Goal: Entertainment & Leisure: Consume media (video, audio)

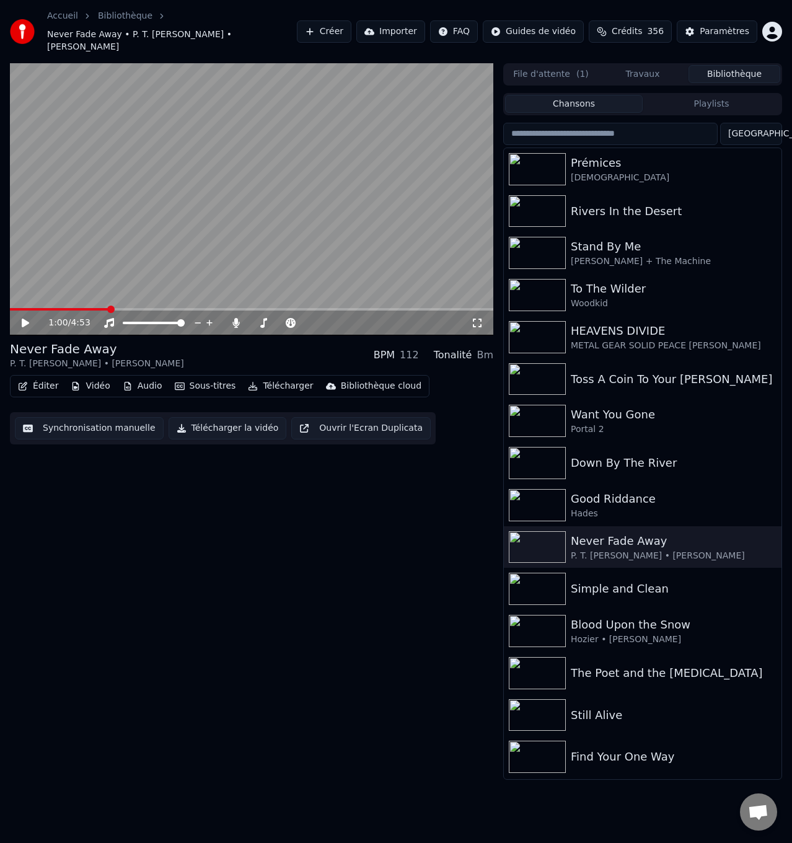
click at [21, 318] on icon at bounding box center [34, 323] width 29 height 10
click at [601, 490] on div "Good Riddance" at bounding box center [667, 498] width 193 height 17
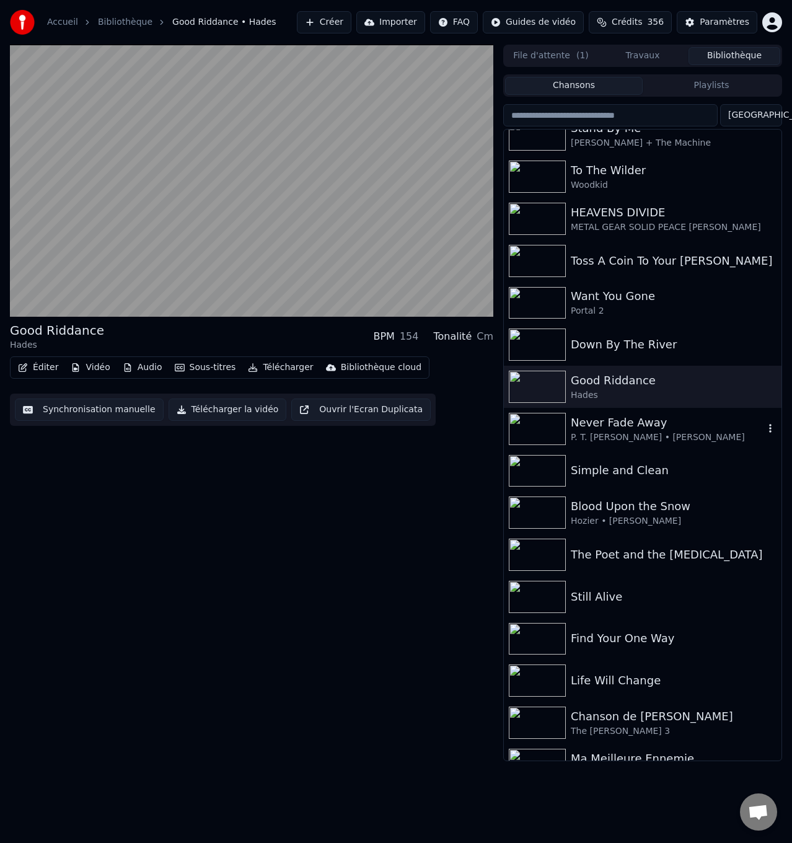
scroll to position [496, 0]
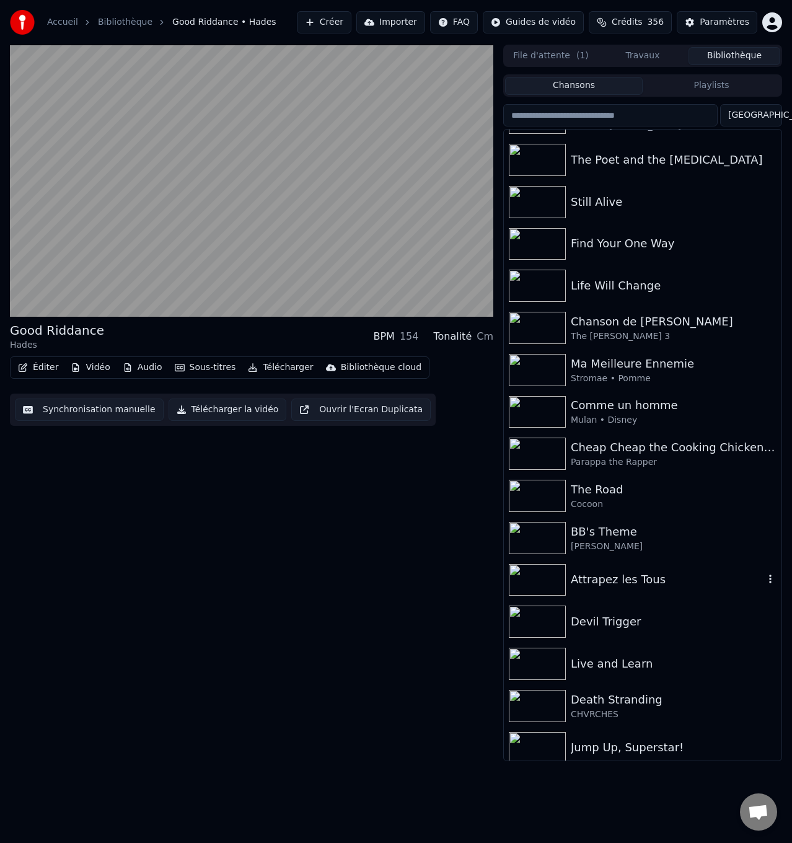
click at [605, 581] on div "Attrapez les Tous" at bounding box center [667, 579] width 193 height 17
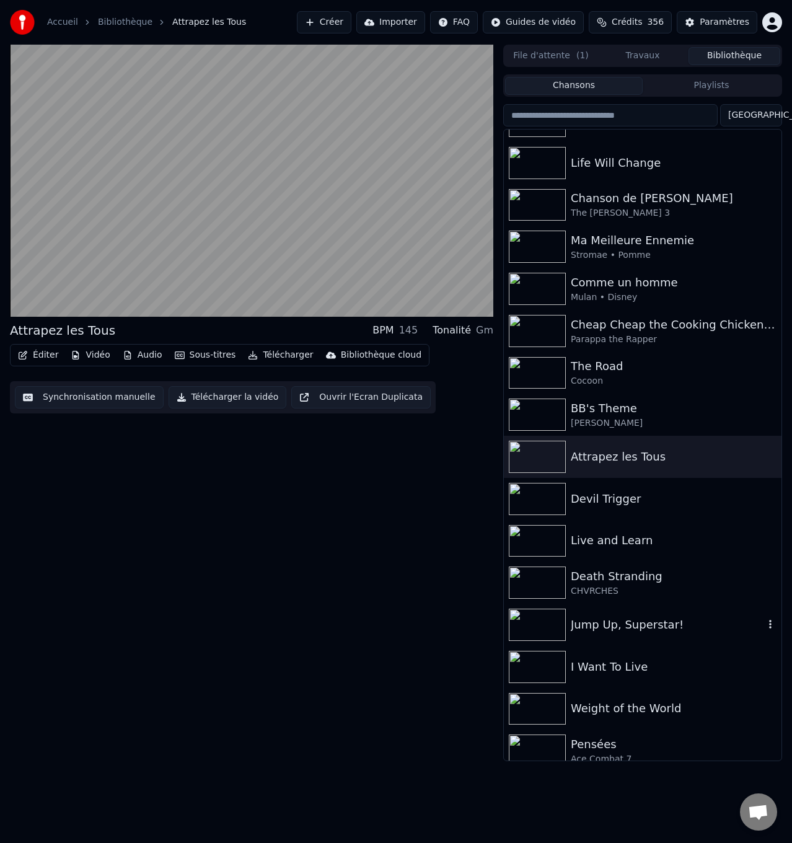
scroll to position [930, 0]
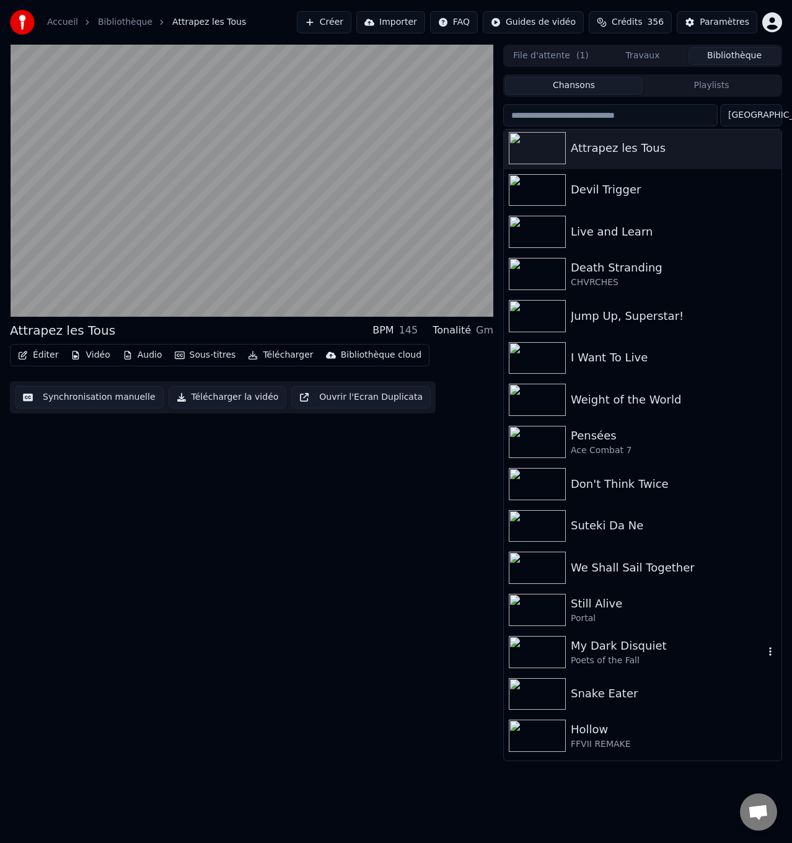
click at [627, 648] on div "My Dark Disquiet" at bounding box center [667, 645] width 193 height 17
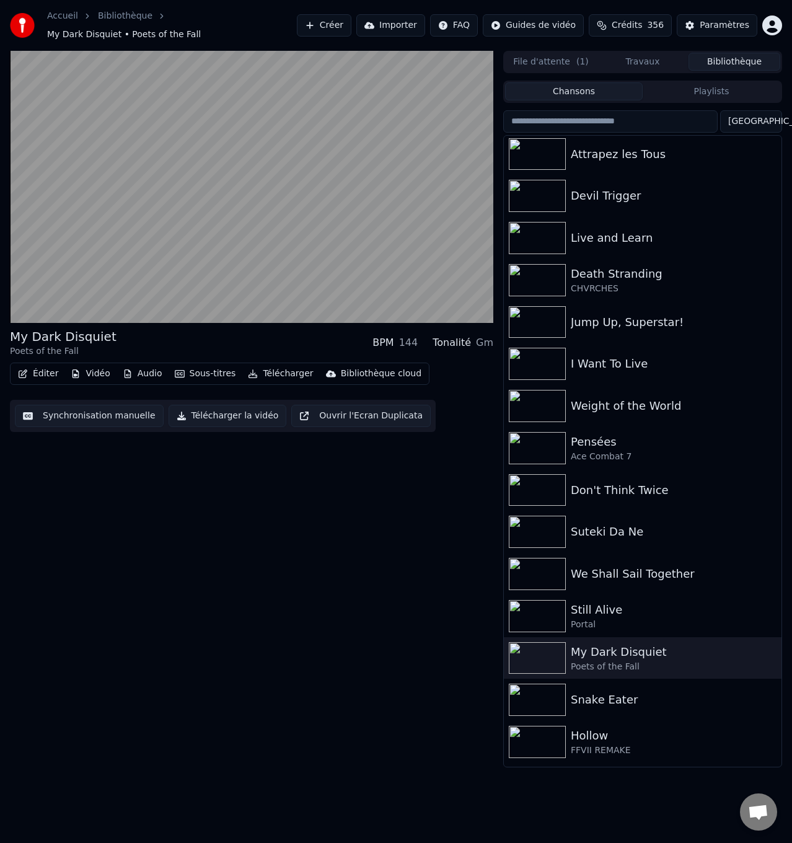
click at [362, 409] on button "Ouvrir l'Ecran Duplicata" at bounding box center [360, 416] width 139 height 22
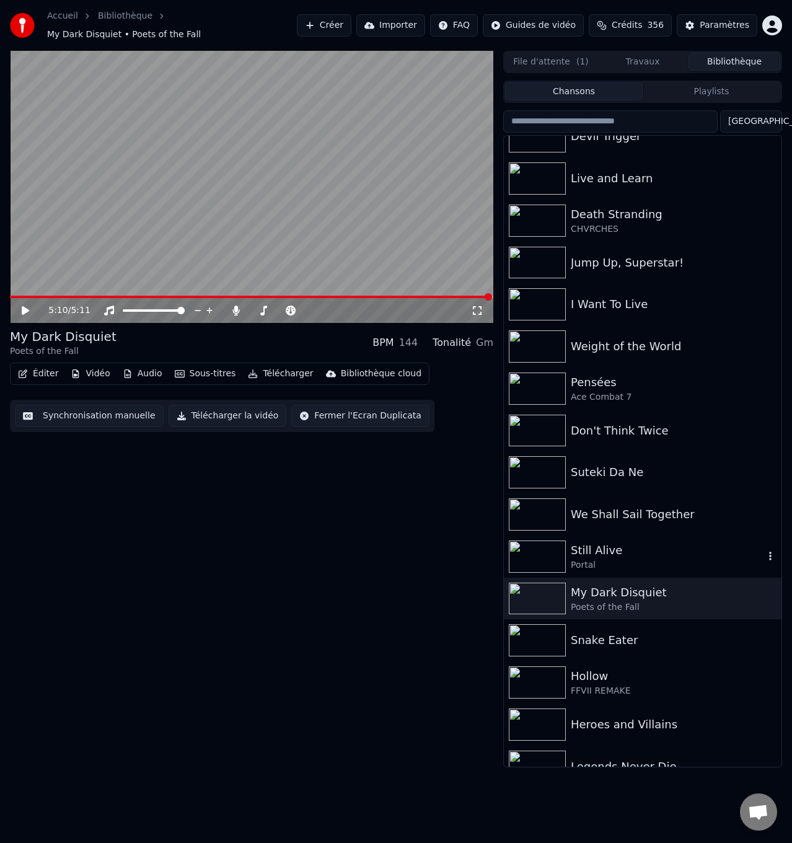
scroll to position [992, 0]
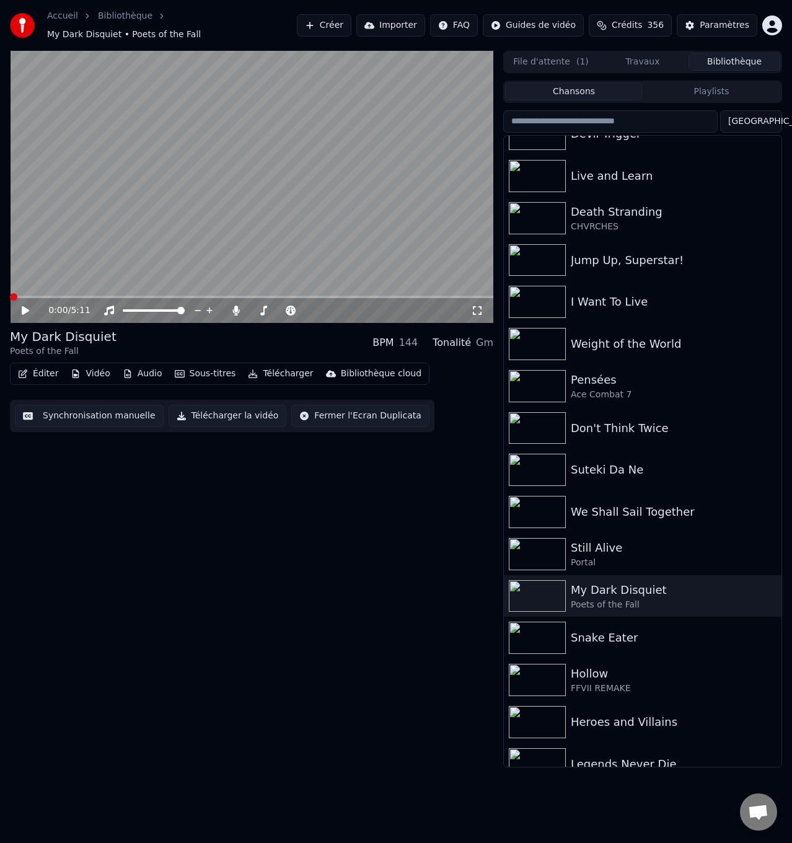
click at [10, 301] on span at bounding box center [13, 296] width 7 height 7
click at [25, 309] on icon at bounding box center [25, 310] width 7 height 9
click at [236, 309] on icon at bounding box center [236, 311] width 7 height 10
click at [22, 309] on icon at bounding box center [34, 311] width 29 height 10
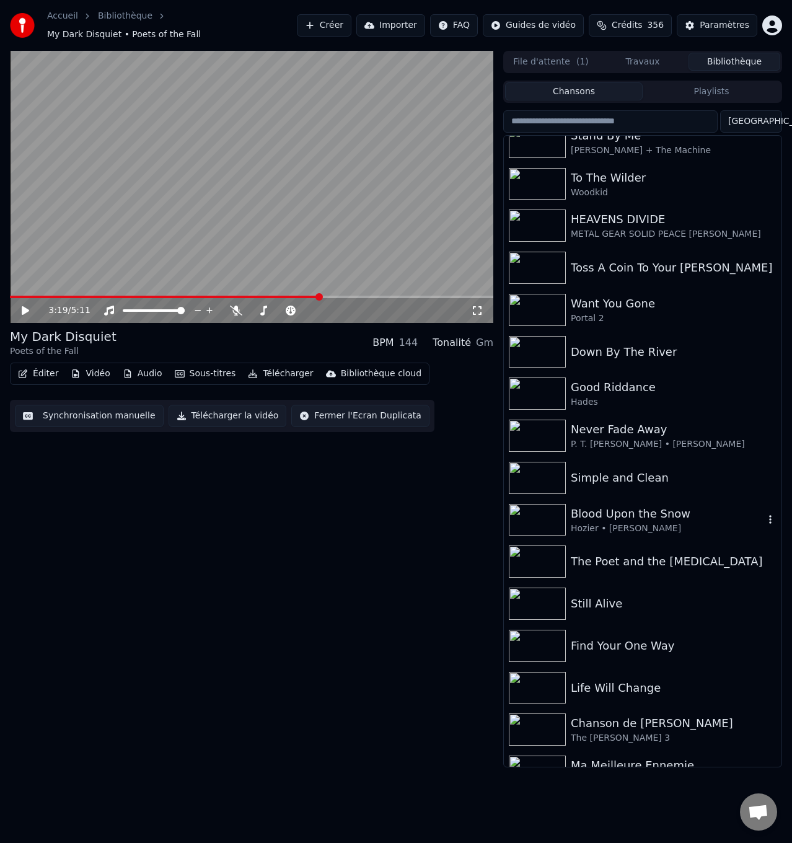
scroll to position [62, 0]
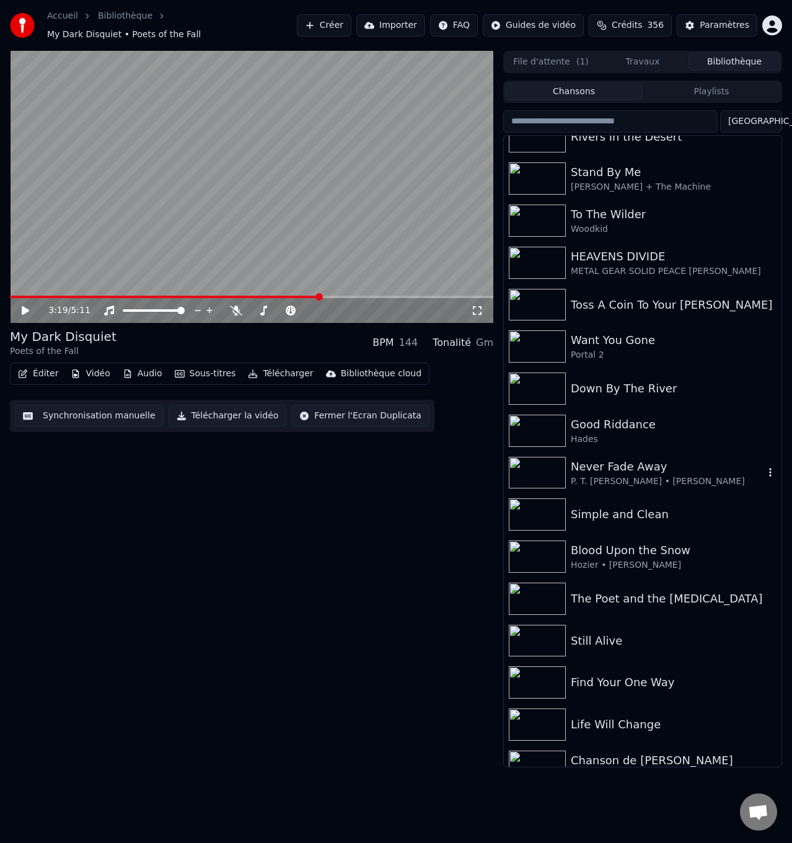
click at [637, 476] on div "Never Fade Away P. T. [PERSON_NAME] • [PERSON_NAME]" at bounding box center [667, 473] width 193 height 30
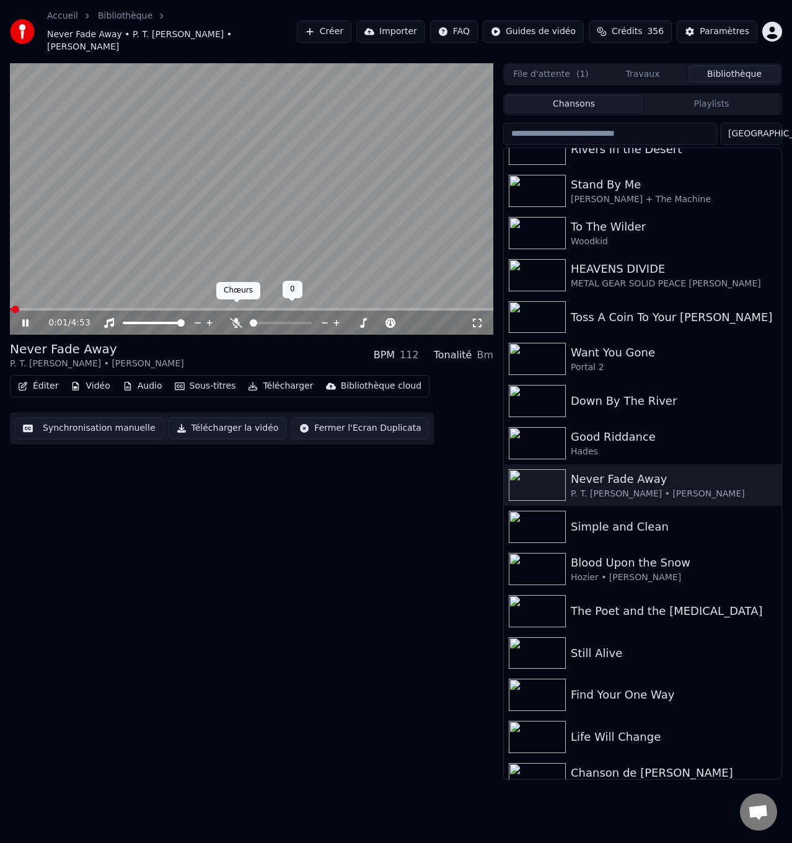
click at [236, 318] on icon at bounding box center [236, 323] width 12 height 10
click at [26, 318] on icon at bounding box center [34, 323] width 29 height 10
click at [26, 319] on icon at bounding box center [25, 323] width 7 height 9
click at [235, 318] on icon at bounding box center [236, 323] width 7 height 10
click at [23, 319] on icon at bounding box center [25, 322] width 6 height 7
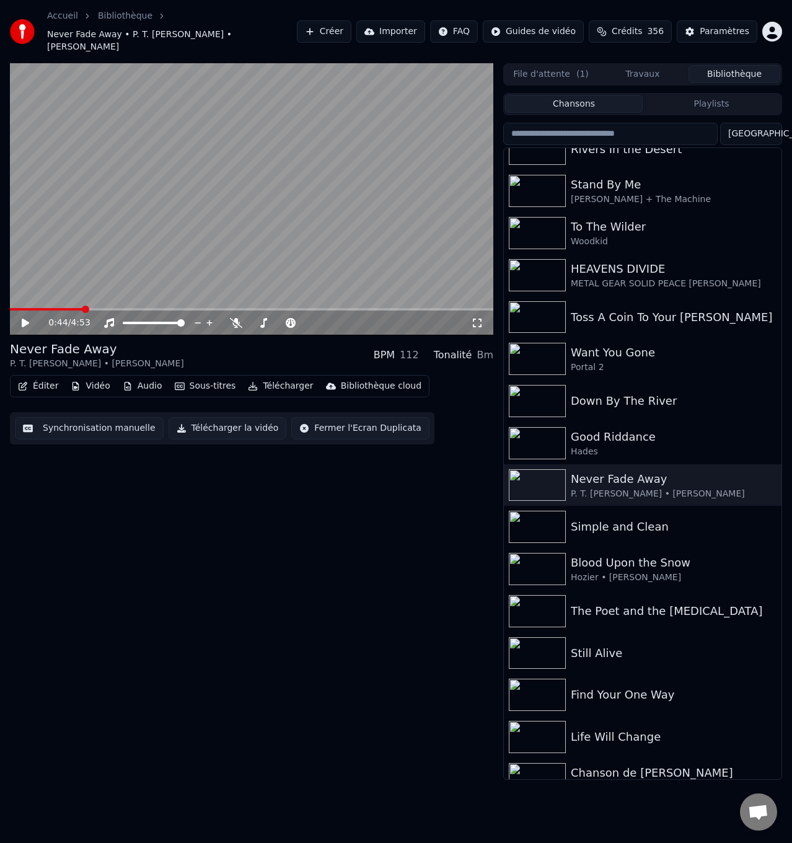
click at [64, 308] on span at bounding box center [46, 309] width 73 height 2
click at [236, 318] on icon at bounding box center [236, 323] width 12 height 10
click at [27, 319] on icon at bounding box center [25, 323] width 7 height 9
click at [236, 318] on icon at bounding box center [236, 323] width 7 height 10
click at [27, 319] on icon at bounding box center [25, 322] width 6 height 7
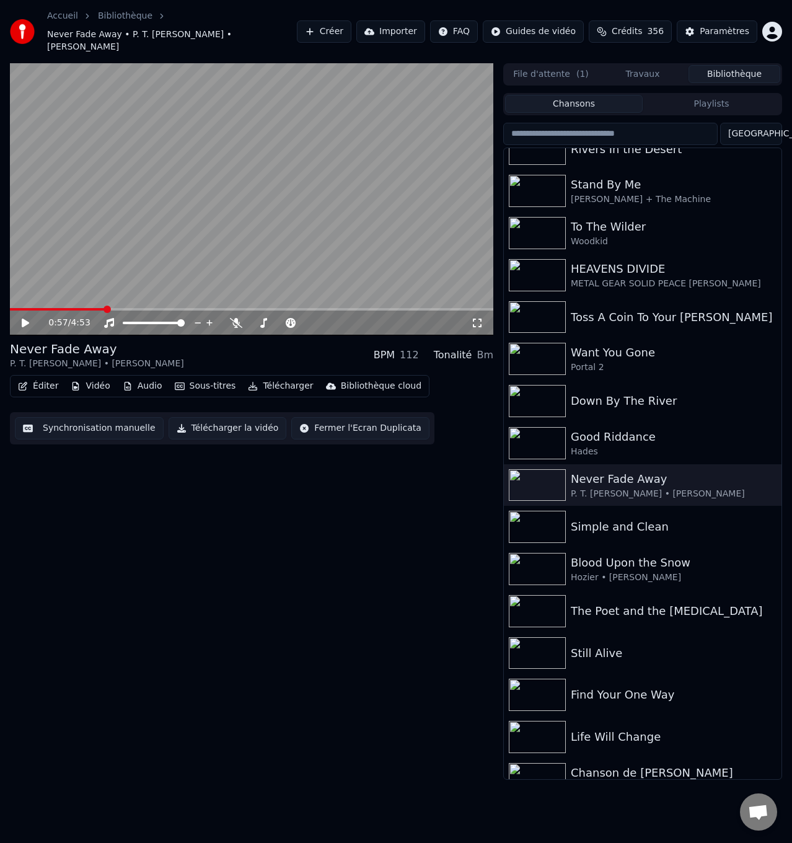
click at [87, 308] on span at bounding box center [57, 309] width 95 height 2
click at [80, 308] on span at bounding box center [45, 309] width 71 height 2
click at [91, 308] on span at bounding box center [251, 309] width 483 height 2
click at [235, 318] on icon at bounding box center [236, 323] width 12 height 10
click at [24, 319] on icon at bounding box center [25, 323] width 7 height 9
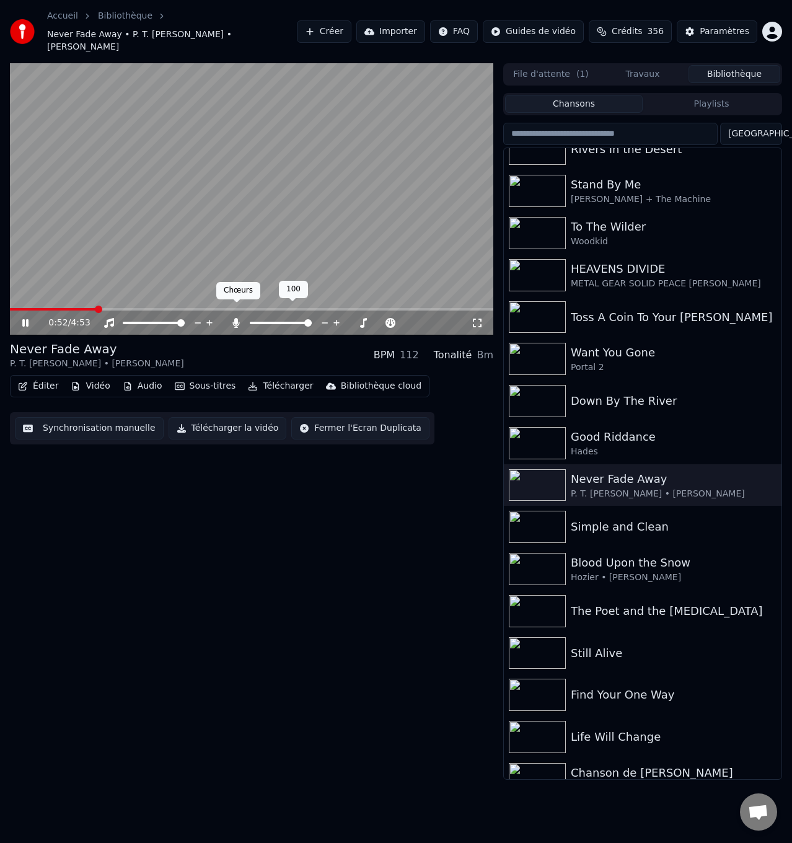
click at [236, 318] on icon at bounding box center [236, 323] width 7 height 10
click at [24, 319] on icon at bounding box center [25, 322] width 6 height 7
click at [82, 308] on span at bounding box center [57, 309] width 94 height 2
click at [234, 318] on icon at bounding box center [236, 323] width 12 height 10
click at [25, 319] on icon at bounding box center [25, 323] width 7 height 9
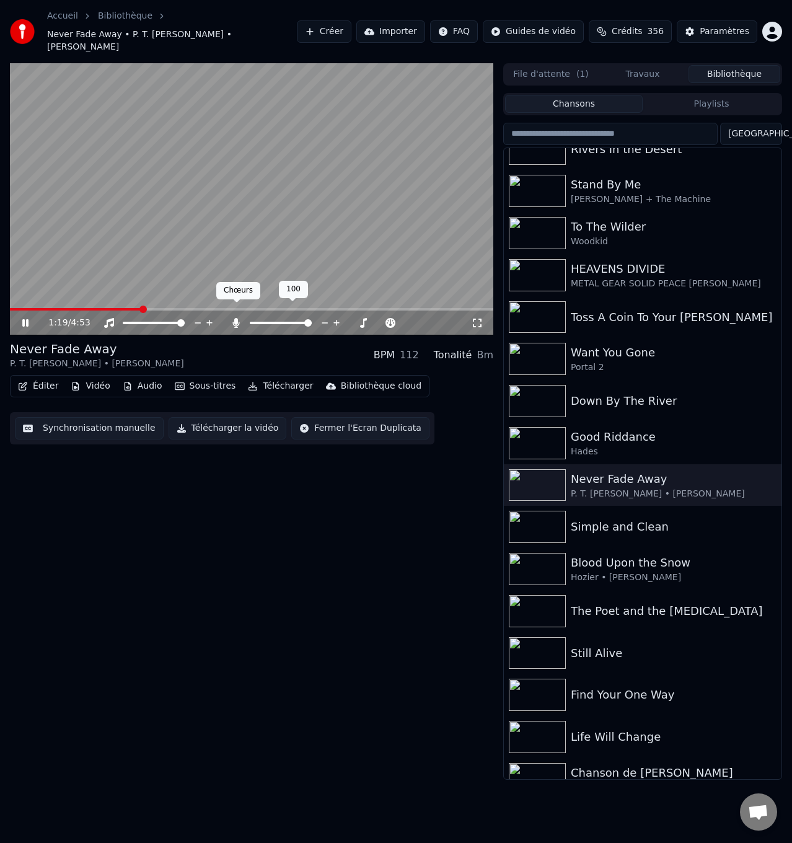
click at [237, 318] on icon at bounding box center [236, 323] width 7 height 10
click at [24, 319] on icon at bounding box center [25, 322] width 6 height 7
click at [105, 308] on span at bounding box center [57, 309] width 95 height 2
click at [237, 318] on icon at bounding box center [236, 323] width 12 height 10
click at [24, 319] on icon at bounding box center [25, 323] width 7 height 9
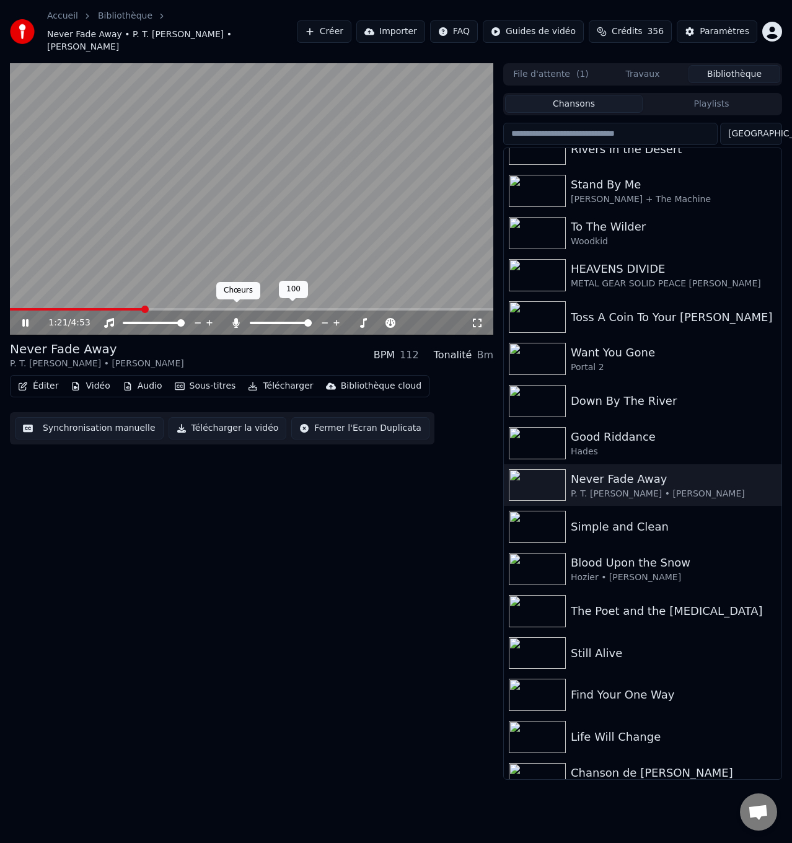
click at [237, 318] on icon at bounding box center [236, 323] width 7 height 10
click at [27, 319] on icon at bounding box center [25, 322] width 6 height 7
click at [126, 308] on span at bounding box center [81, 309] width 143 height 2
click at [235, 318] on icon at bounding box center [236, 323] width 12 height 10
click at [24, 319] on icon at bounding box center [25, 323] width 7 height 9
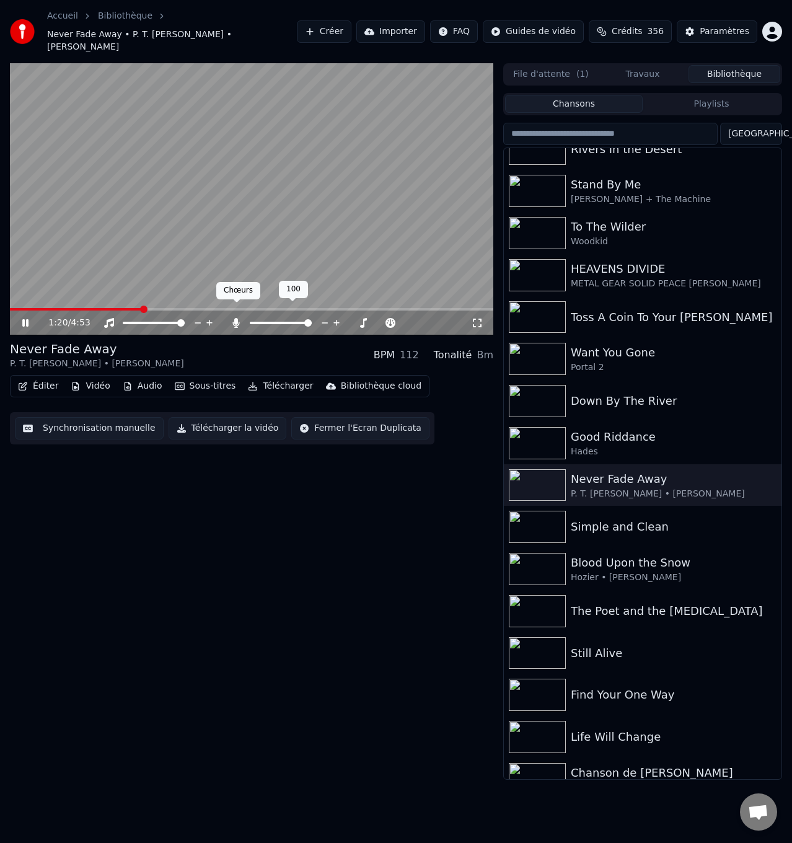
click at [236, 318] on icon at bounding box center [236, 323] width 7 height 10
click at [25, 318] on icon at bounding box center [34, 323] width 29 height 10
click at [127, 308] on span at bounding box center [81, 309] width 143 height 2
click at [238, 318] on icon at bounding box center [236, 323] width 12 height 10
click at [25, 318] on icon at bounding box center [34, 323] width 29 height 10
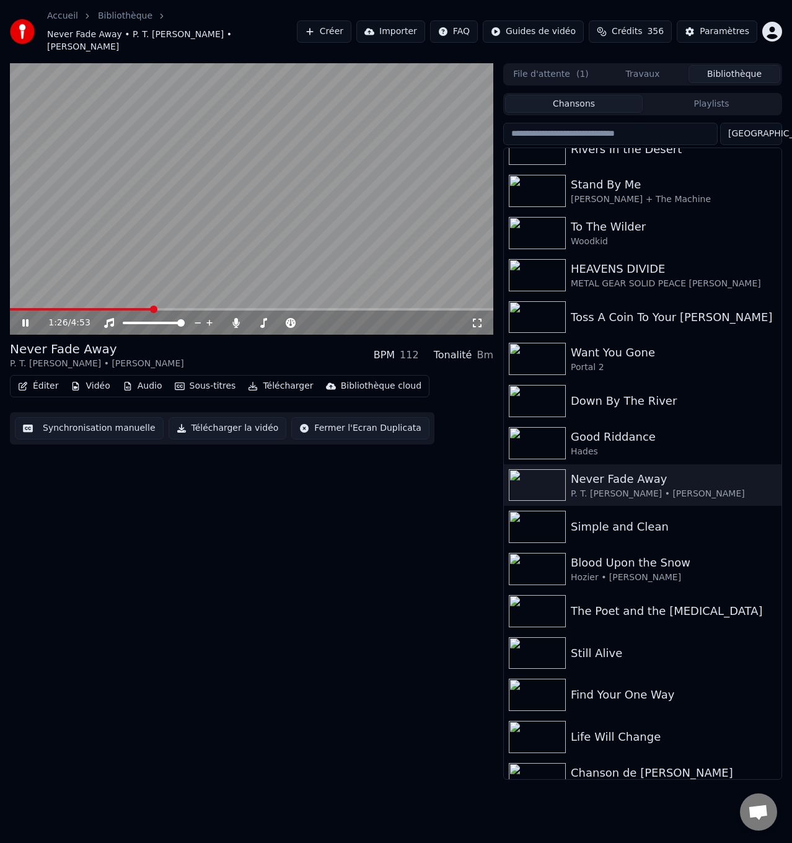
click at [22, 318] on icon at bounding box center [34, 323] width 29 height 10
click at [21, 318] on icon at bounding box center [34, 323] width 29 height 10
click at [234, 318] on icon at bounding box center [236, 323] width 12 height 10
click at [25, 318] on icon at bounding box center [34, 323] width 29 height 10
click at [253, 308] on span at bounding box center [149, 309] width 278 height 2
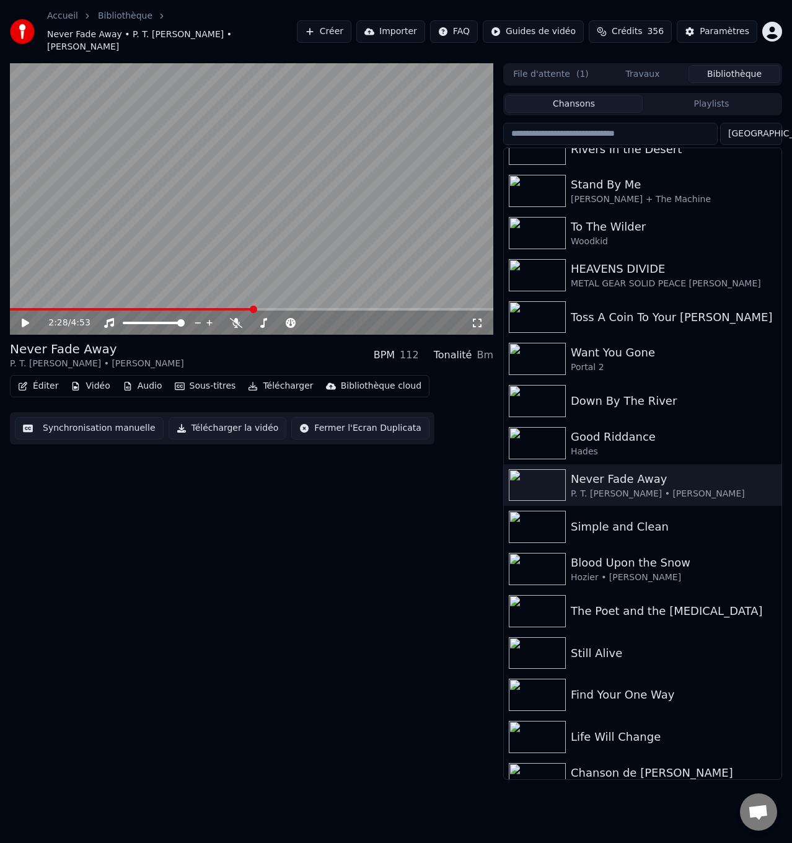
click at [25, 318] on icon at bounding box center [34, 323] width 29 height 10
click at [236, 318] on icon at bounding box center [236, 323] width 12 height 10
click at [237, 318] on icon at bounding box center [236, 323] width 7 height 10
click at [25, 318] on icon at bounding box center [34, 323] width 29 height 10
click at [262, 308] on span at bounding box center [136, 309] width 252 height 2
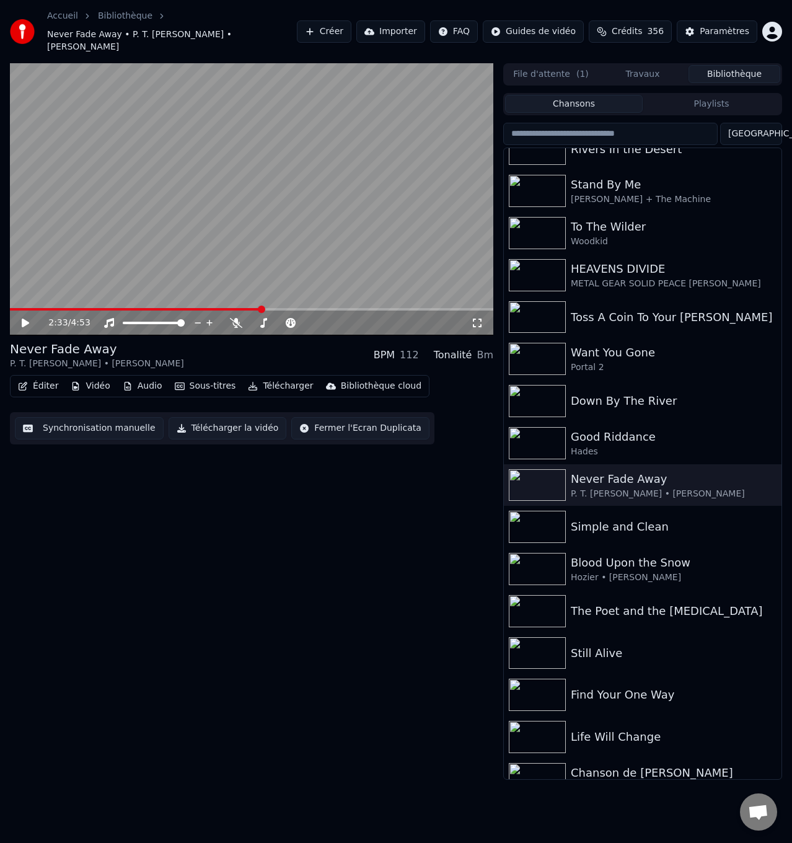
click at [252, 308] on span at bounding box center [136, 309] width 252 height 2
click at [27, 318] on icon at bounding box center [34, 323] width 29 height 10
click at [236, 318] on icon at bounding box center [236, 323] width 12 height 10
click at [236, 318] on icon at bounding box center [236, 323] width 7 height 10
click at [23, 318] on icon at bounding box center [34, 323] width 29 height 10
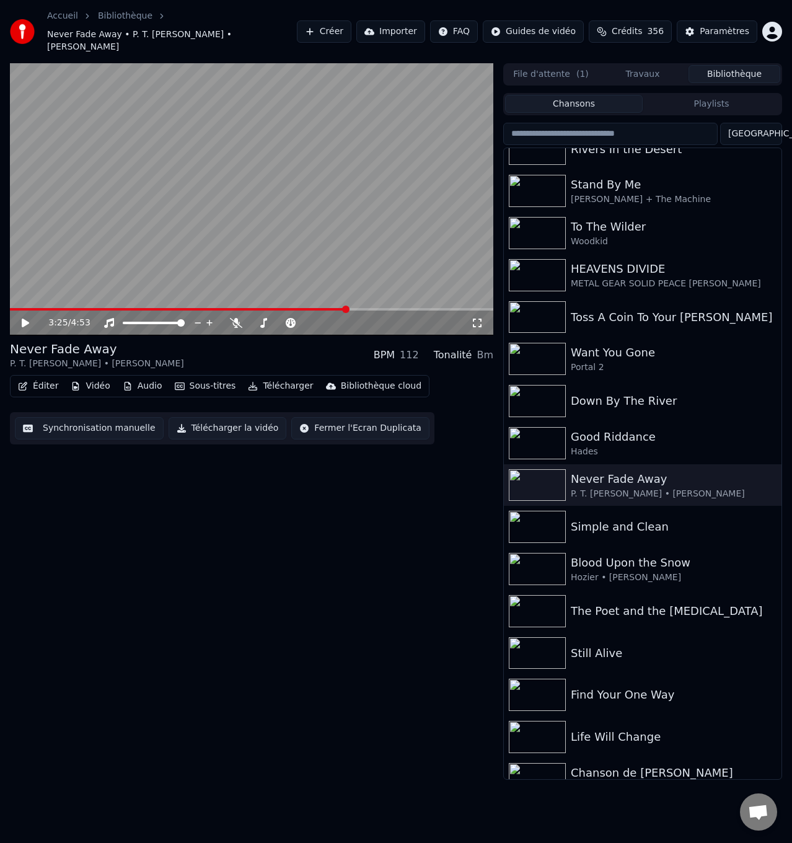
click at [347, 308] on span at bounding box center [178, 309] width 337 height 2
click at [332, 308] on span at bounding box center [178, 309] width 337 height 2
click at [315, 308] on span at bounding box center [171, 309] width 322 height 2
click at [324, 308] on span at bounding box center [251, 309] width 483 height 2
click at [332, 308] on span at bounding box center [251, 309] width 483 height 2
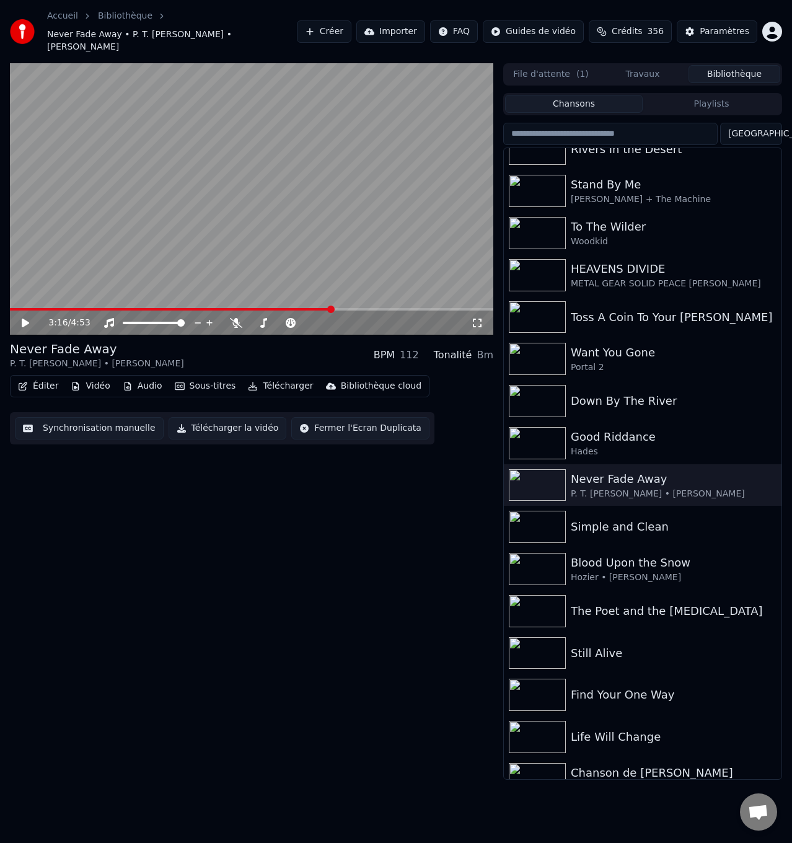
click at [325, 308] on span at bounding box center [171, 309] width 322 height 2
click at [233, 318] on icon at bounding box center [236, 323] width 12 height 10
click at [25, 319] on icon at bounding box center [25, 323] width 7 height 9
click at [235, 318] on icon at bounding box center [236, 323] width 7 height 10
click at [23, 319] on icon at bounding box center [25, 322] width 6 height 7
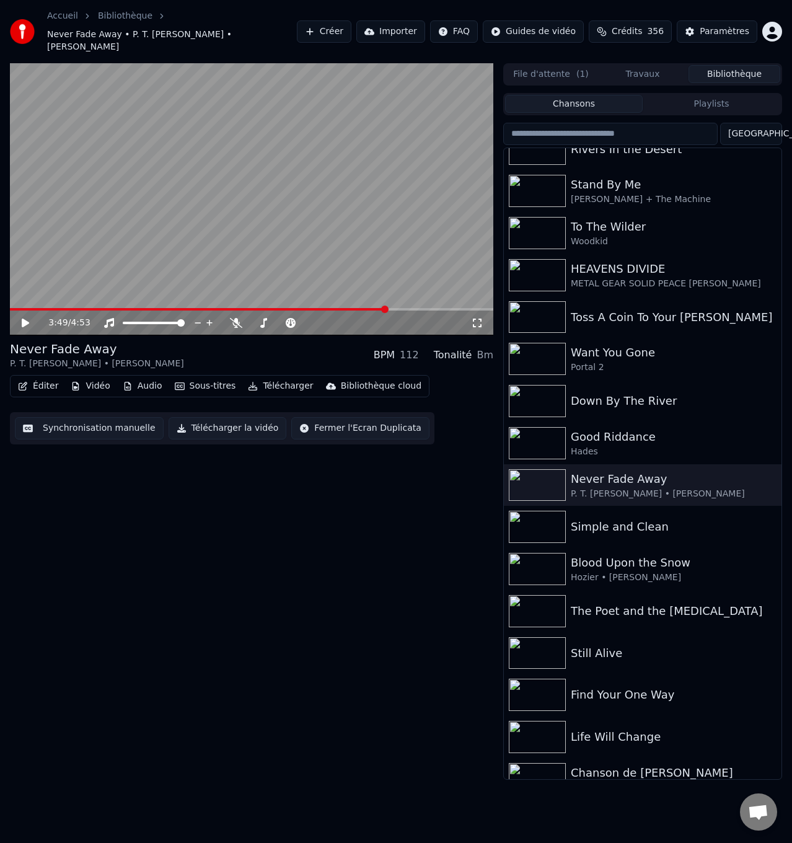
click at [348, 308] on span at bounding box center [198, 309] width 377 height 2
drag, startPoint x: 25, startPoint y: 311, endPoint x: 114, endPoint y: 317, distance: 89.5
click at [25, 319] on icon at bounding box center [25, 323] width 7 height 9
click at [236, 318] on icon at bounding box center [236, 323] width 12 height 10
click at [24, 319] on icon at bounding box center [25, 322] width 6 height 7
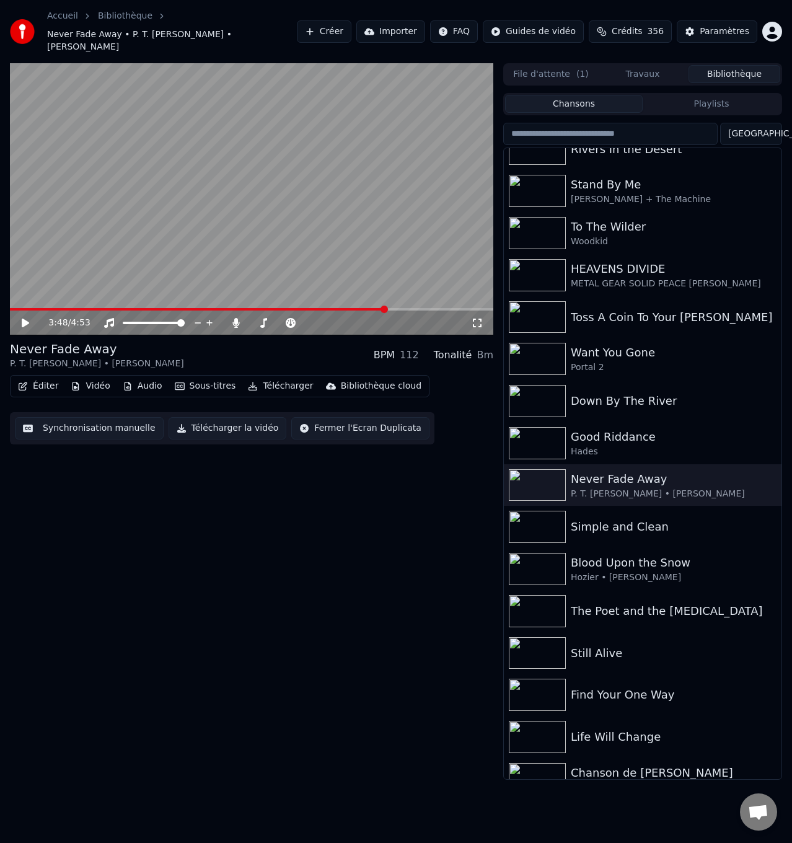
click at [22, 319] on icon at bounding box center [25, 323] width 7 height 9
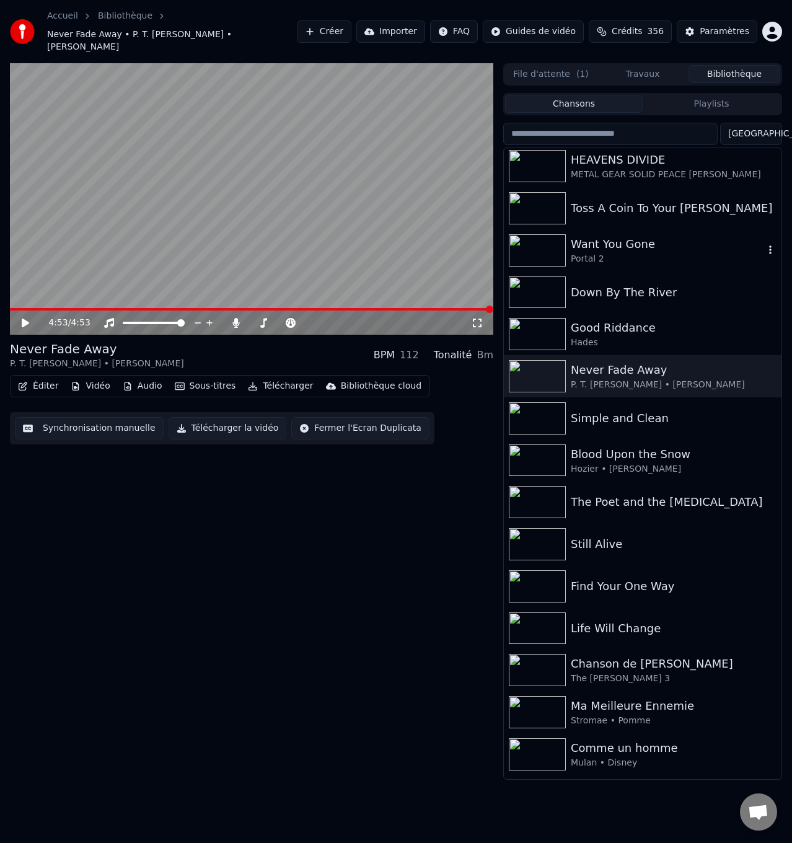
scroll to position [186, 0]
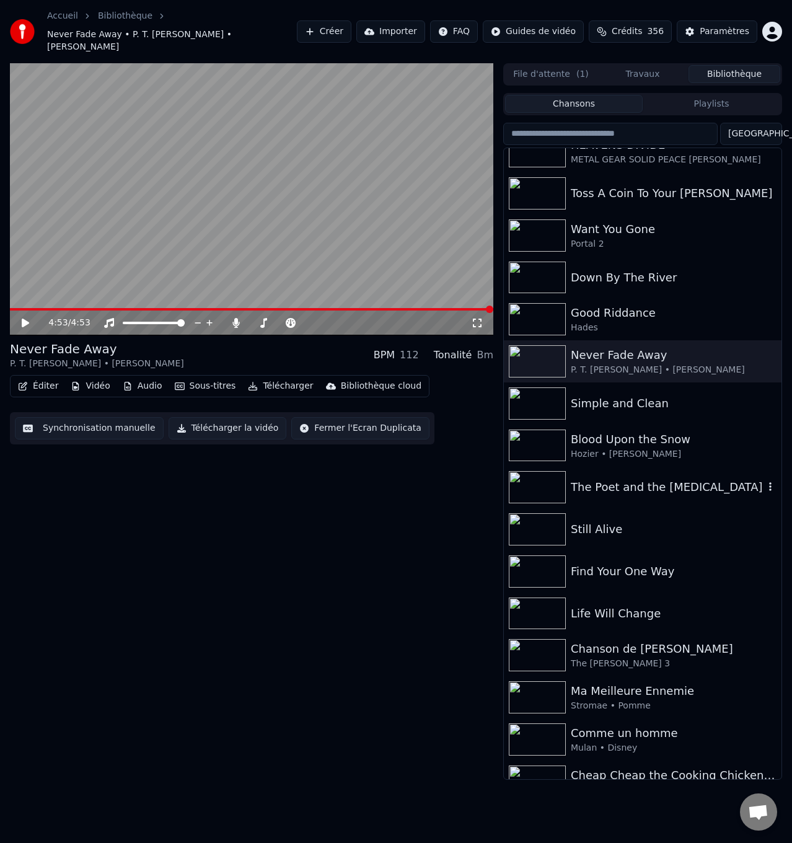
click at [638, 478] on div "The Poet and the [MEDICAL_DATA]" at bounding box center [667, 486] width 193 height 17
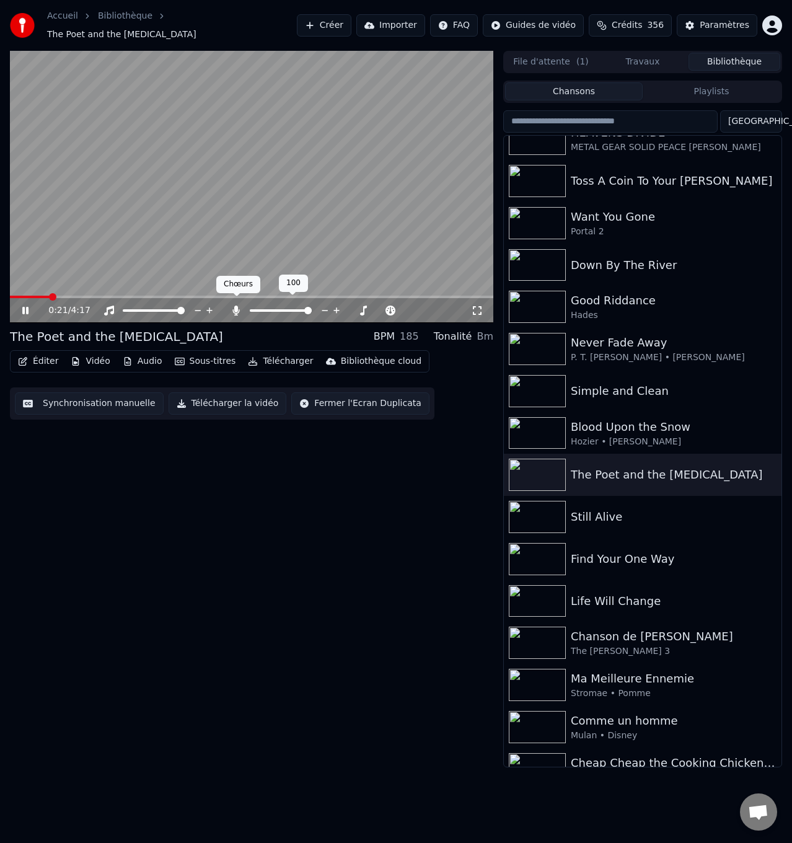
click at [234, 306] on icon at bounding box center [236, 311] width 12 height 10
click at [24, 307] on icon at bounding box center [25, 310] width 6 height 7
click at [51, 296] on span at bounding box center [31, 297] width 42 height 2
click at [40, 296] on span at bounding box center [31, 297] width 42 height 2
click at [24, 306] on icon at bounding box center [25, 310] width 7 height 9
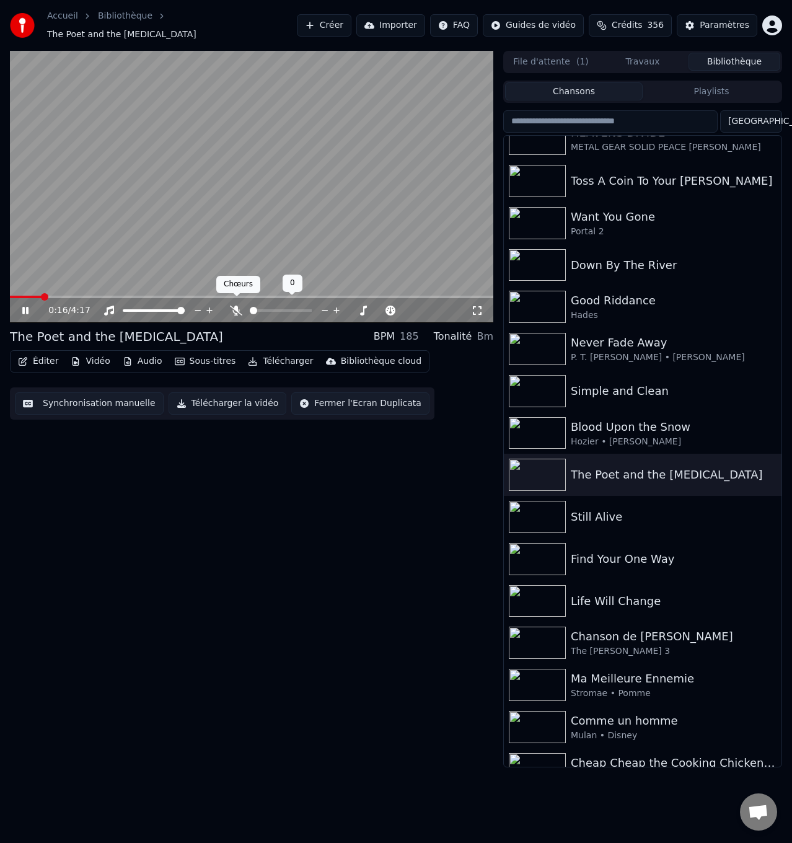
click at [234, 306] on icon at bounding box center [236, 311] width 12 height 10
click at [236, 306] on icon at bounding box center [236, 311] width 7 height 10
click at [236, 306] on icon at bounding box center [236, 311] width 12 height 10
click at [236, 306] on icon at bounding box center [236, 311] width 7 height 10
click at [24, 307] on icon at bounding box center [25, 310] width 6 height 7
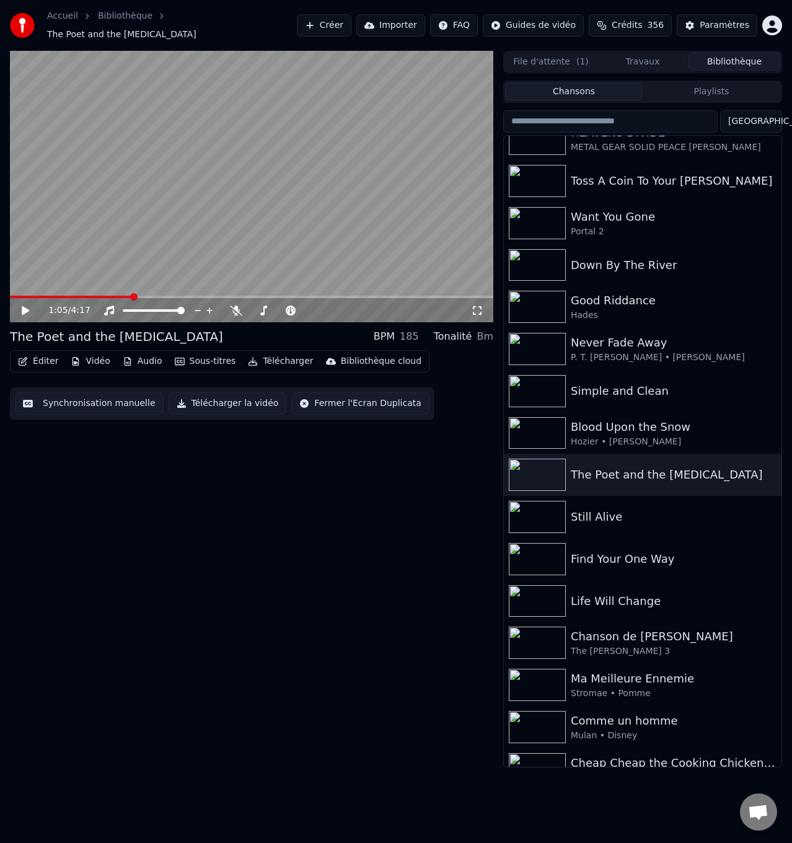
click at [107, 296] on span at bounding box center [71, 297] width 122 height 2
click at [236, 306] on icon at bounding box center [236, 311] width 12 height 10
click at [25, 306] on icon at bounding box center [25, 310] width 7 height 9
click at [235, 306] on icon at bounding box center [236, 311] width 7 height 10
click at [23, 307] on icon at bounding box center [25, 310] width 6 height 7
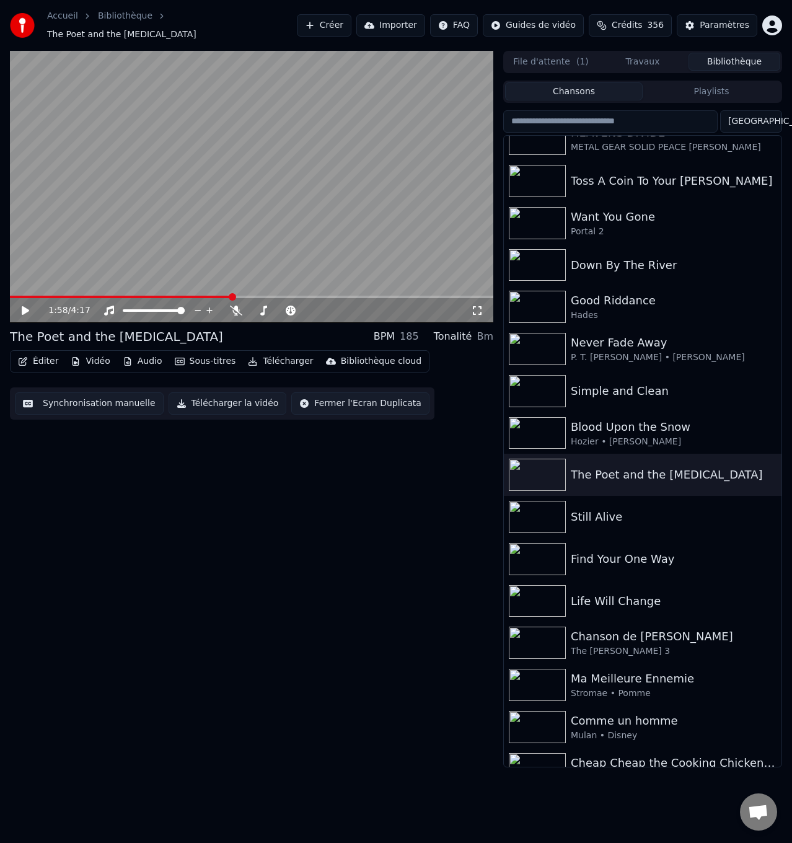
click at [198, 296] on span at bounding box center [121, 297] width 222 height 2
click at [201, 293] on span at bounding box center [198, 296] width 7 height 7
click at [236, 306] on icon at bounding box center [236, 311] width 12 height 10
click at [23, 306] on icon at bounding box center [25, 310] width 7 height 9
click at [236, 306] on icon at bounding box center [236, 311] width 7 height 10
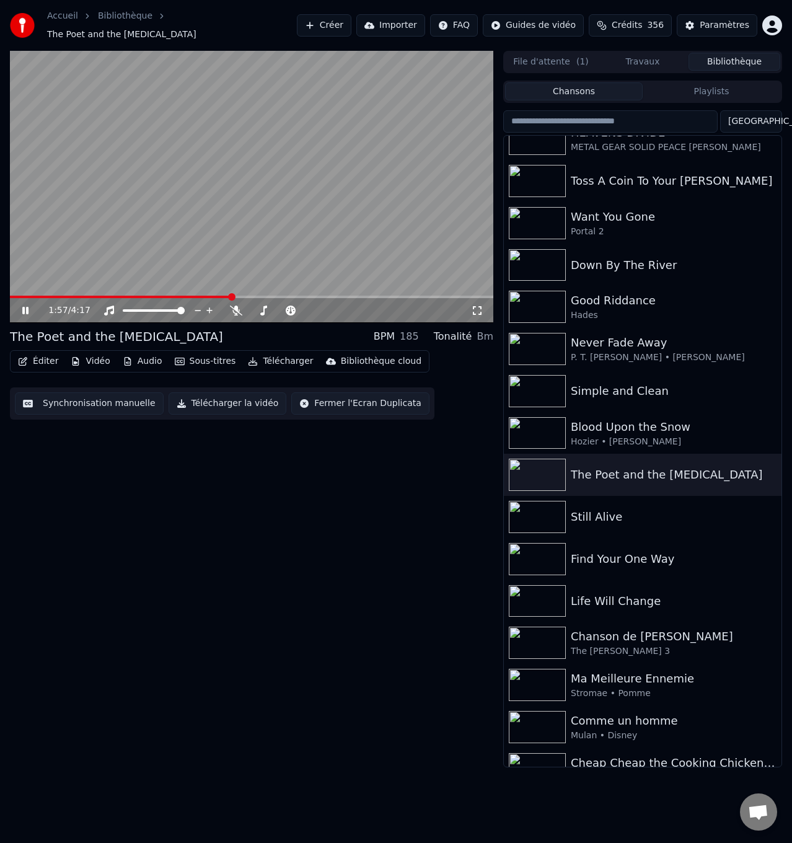
click at [22, 306] on icon at bounding box center [34, 311] width 29 height 10
click at [198, 296] on span at bounding box center [104, 297] width 188 height 2
click at [164, 296] on span at bounding box center [87, 297] width 154 height 2
click at [27, 306] on icon at bounding box center [25, 310] width 7 height 9
click at [235, 306] on icon at bounding box center [236, 311] width 12 height 10
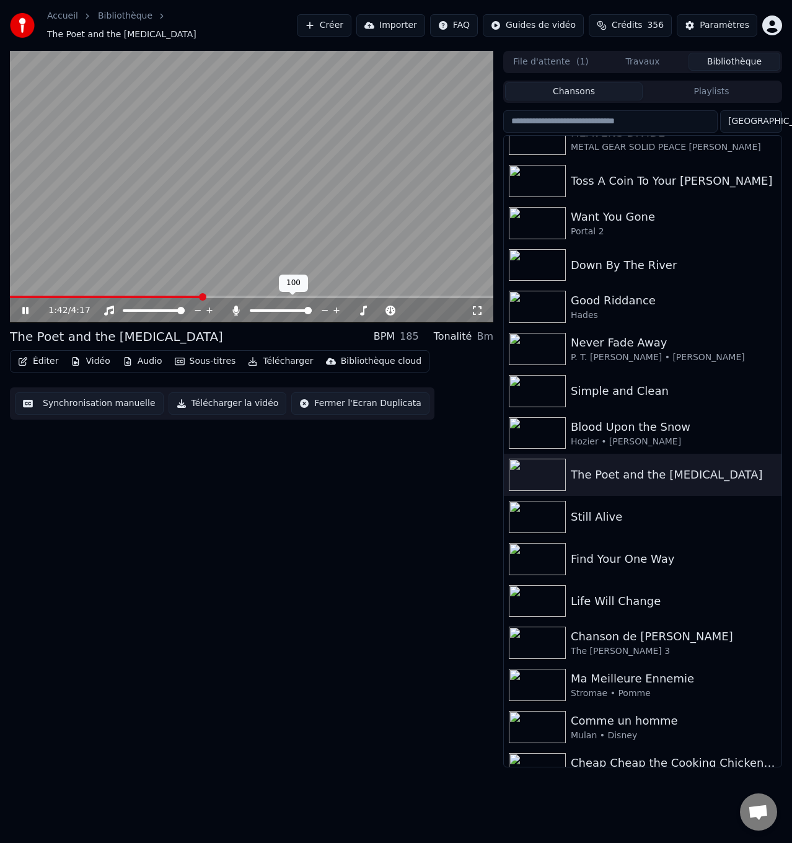
click at [201, 296] on span at bounding box center [251, 297] width 483 height 2
click at [235, 306] on icon at bounding box center [236, 311] width 7 height 10
click at [24, 307] on icon at bounding box center [25, 310] width 6 height 7
click at [229, 296] on span at bounding box center [120, 297] width 220 height 2
click at [236, 296] on span at bounding box center [251, 297] width 483 height 2
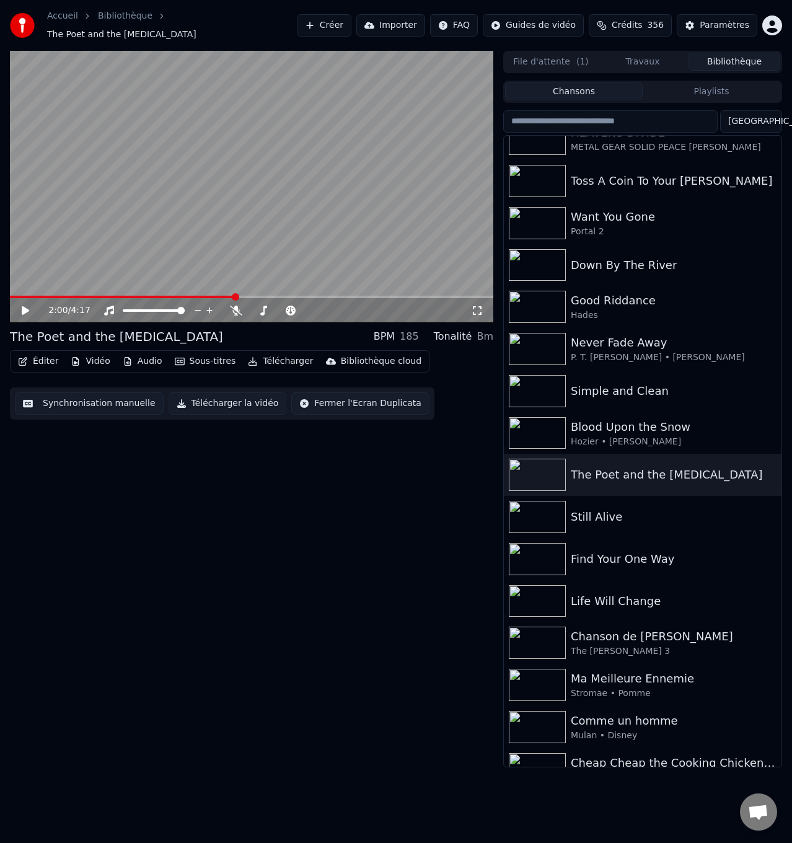
click at [240, 288] on video at bounding box center [251, 187] width 483 height 272
click at [237, 306] on icon at bounding box center [236, 311] width 12 height 10
click at [237, 306] on icon at bounding box center [236, 311] width 7 height 10
click at [26, 306] on icon at bounding box center [34, 311] width 29 height 10
click at [234, 296] on span at bounding box center [135, 297] width 250 height 2
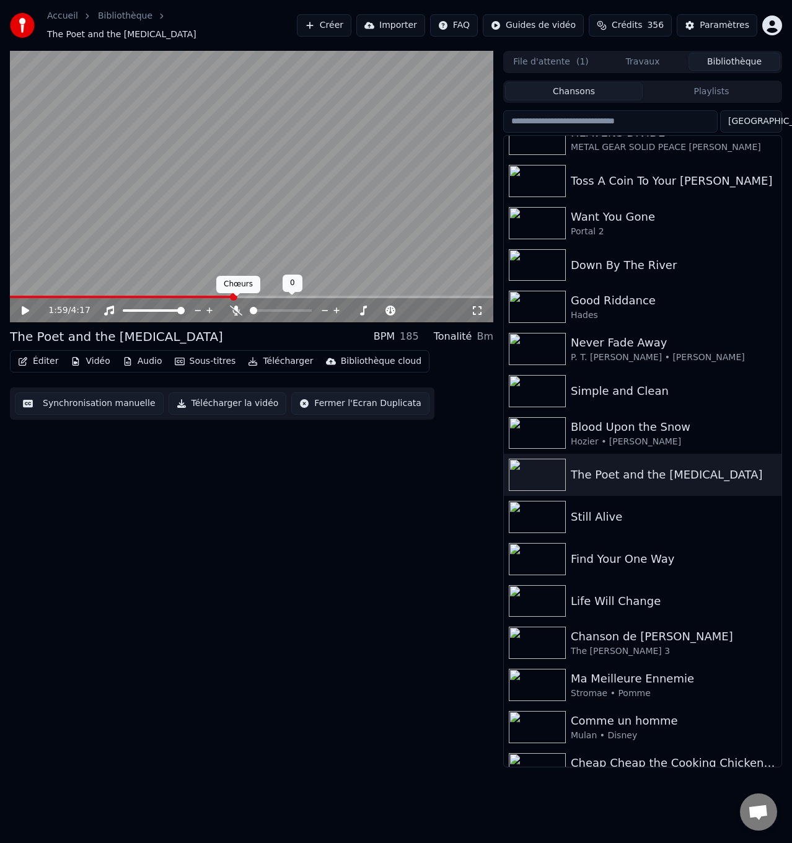
click at [238, 307] on icon at bounding box center [236, 311] width 12 height 10
click at [22, 306] on icon at bounding box center [34, 311] width 29 height 10
click at [237, 306] on icon at bounding box center [236, 311] width 7 height 10
click at [22, 306] on icon at bounding box center [34, 311] width 29 height 10
click at [268, 296] on span at bounding box center [154, 297] width 288 height 2
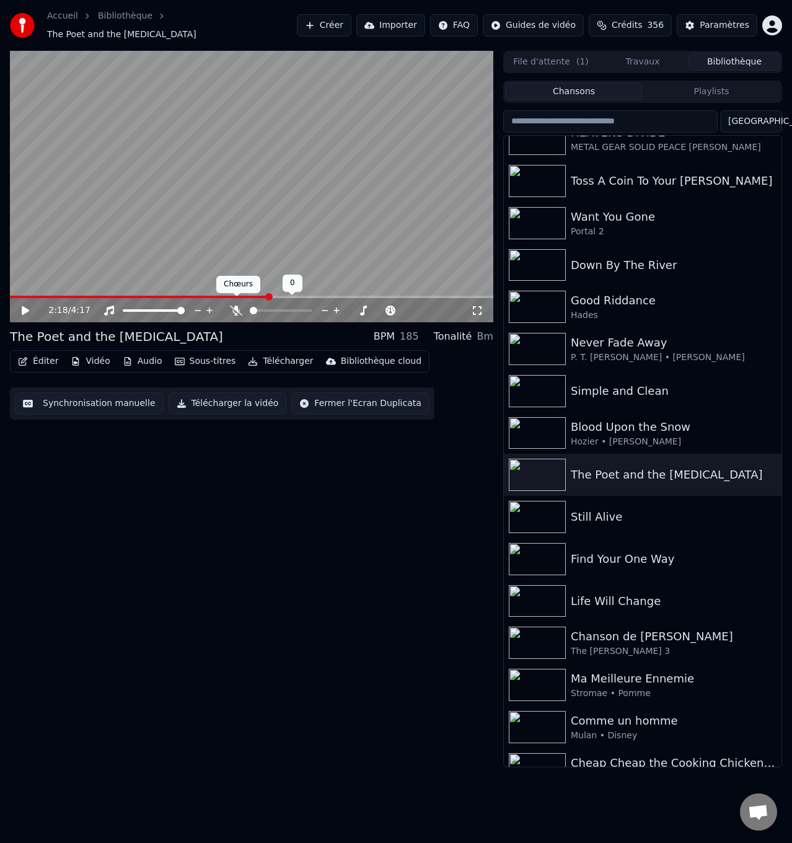
click at [237, 306] on icon at bounding box center [236, 311] width 12 height 10
click at [28, 306] on icon at bounding box center [25, 310] width 7 height 9
click at [237, 306] on icon at bounding box center [236, 311] width 7 height 10
click at [22, 306] on icon at bounding box center [34, 311] width 29 height 10
click at [265, 296] on span at bounding box center [154, 297] width 288 height 2
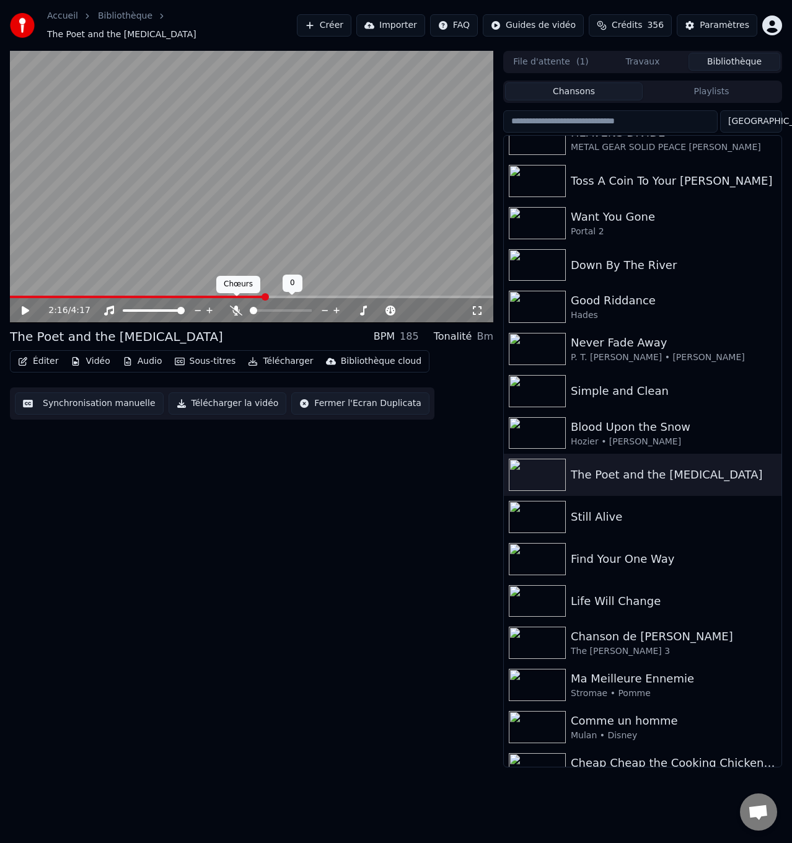
click at [237, 306] on icon at bounding box center [236, 311] width 12 height 10
click at [24, 306] on icon at bounding box center [25, 310] width 7 height 9
click at [25, 306] on icon at bounding box center [34, 311] width 29 height 10
click at [25, 306] on icon at bounding box center [25, 310] width 7 height 9
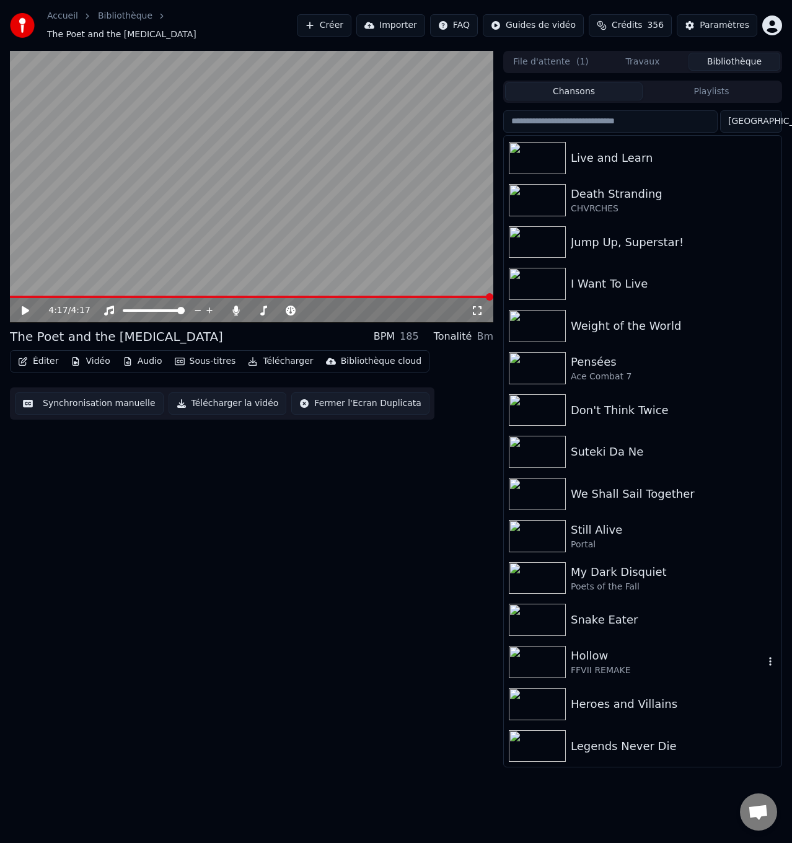
scroll to position [1010, 0]
click at [632, 737] on div "Legends Never Die" at bounding box center [667, 745] width 193 height 17
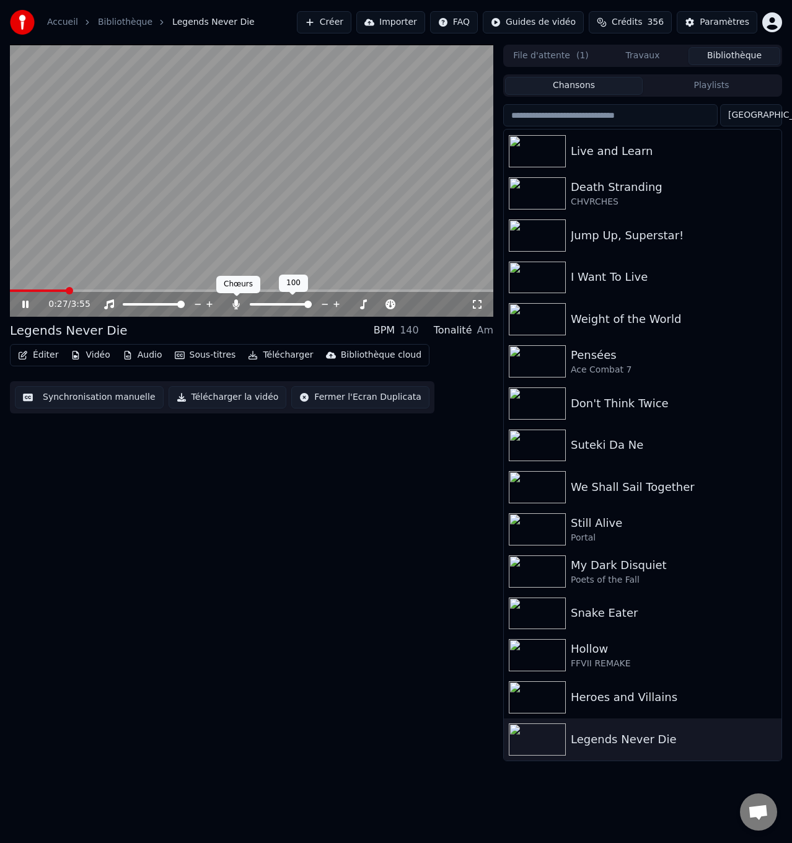
click at [236, 301] on icon at bounding box center [236, 304] width 7 height 10
click at [21, 306] on icon at bounding box center [34, 304] width 29 height 10
click at [50, 290] on span at bounding box center [30, 290] width 41 height 2
drag, startPoint x: 21, startPoint y: 306, endPoint x: 234, endPoint y: 311, distance: 213.3
click at [31, 299] on icon at bounding box center [34, 304] width 29 height 10
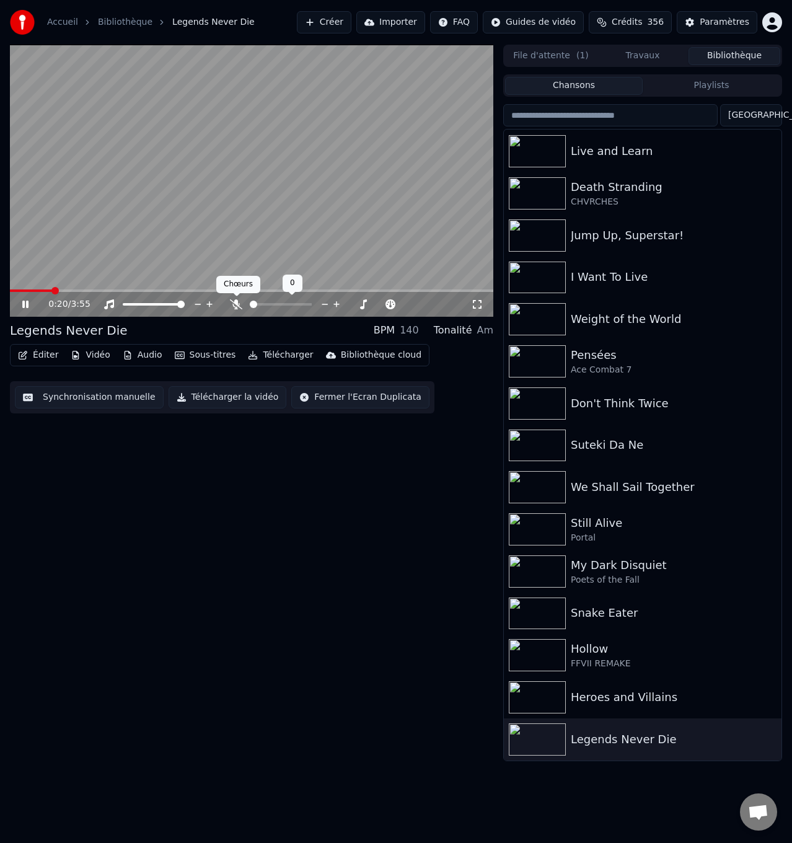
click at [236, 304] on icon at bounding box center [236, 304] width 12 height 10
click at [234, 301] on icon at bounding box center [236, 304] width 12 height 10
click at [27, 301] on icon at bounding box center [25, 304] width 6 height 7
click at [51, 291] on span at bounding box center [44, 290] width 69 height 2
click at [38, 289] on span at bounding box center [30, 290] width 41 height 2
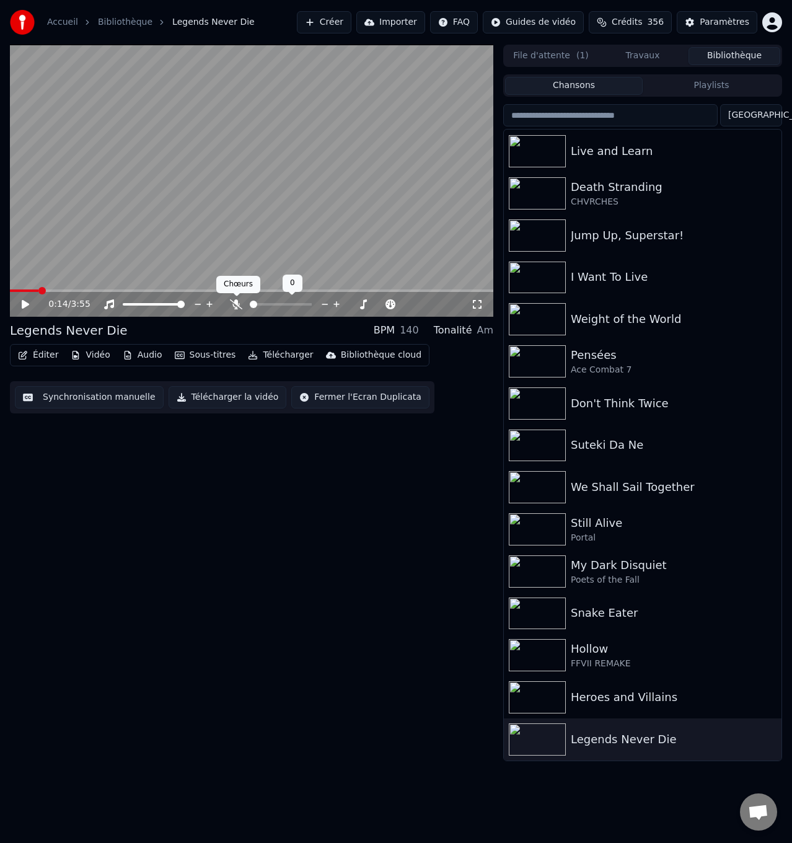
click at [233, 304] on icon at bounding box center [236, 304] width 12 height 10
click at [24, 300] on icon at bounding box center [34, 304] width 29 height 10
click at [236, 303] on icon at bounding box center [236, 304] width 7 height 10
click at [24, 301] on icon at bounding box center [25, 304] width 6 height 7
click at [50, 289] on span at bounding box center [30, 290] width 41 height 2
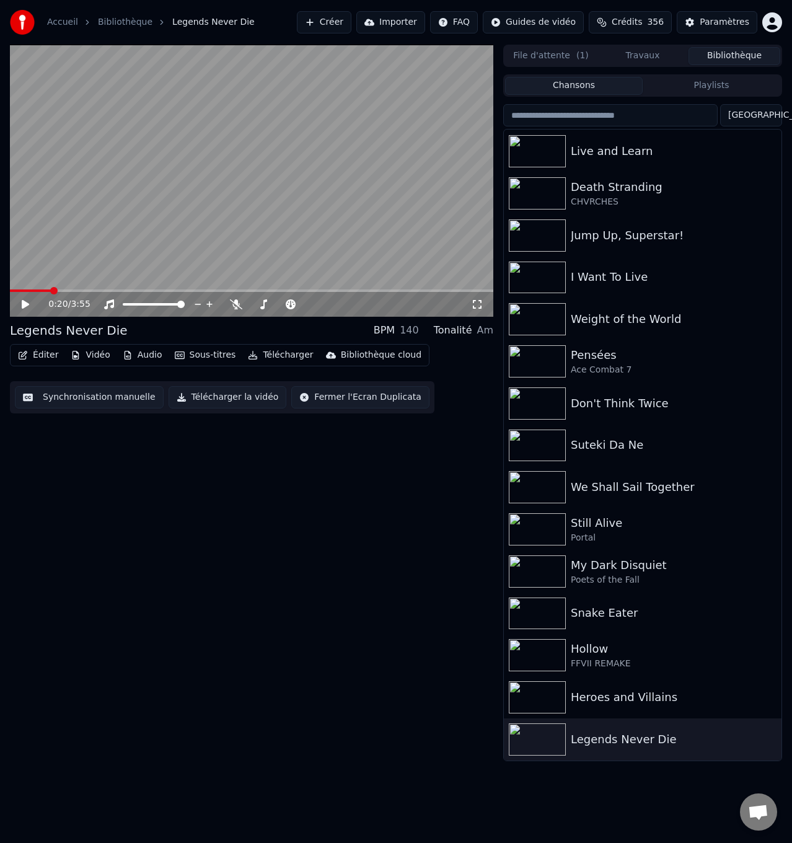
click at [43, 290] on span at bounding box center [30, 290] width 41 height 2
click at [236, 304] on icon at bounding box center [236, 304] width 12 height 10
click at [21, 306] on icon at bounding box center [34, 304] width 29 height 10
click at [235, 302] on icon at bounding box center [236, 304] width 7 height 10
click at [25, 301] on icon at bounding box center [34, 304] width 29 height 10
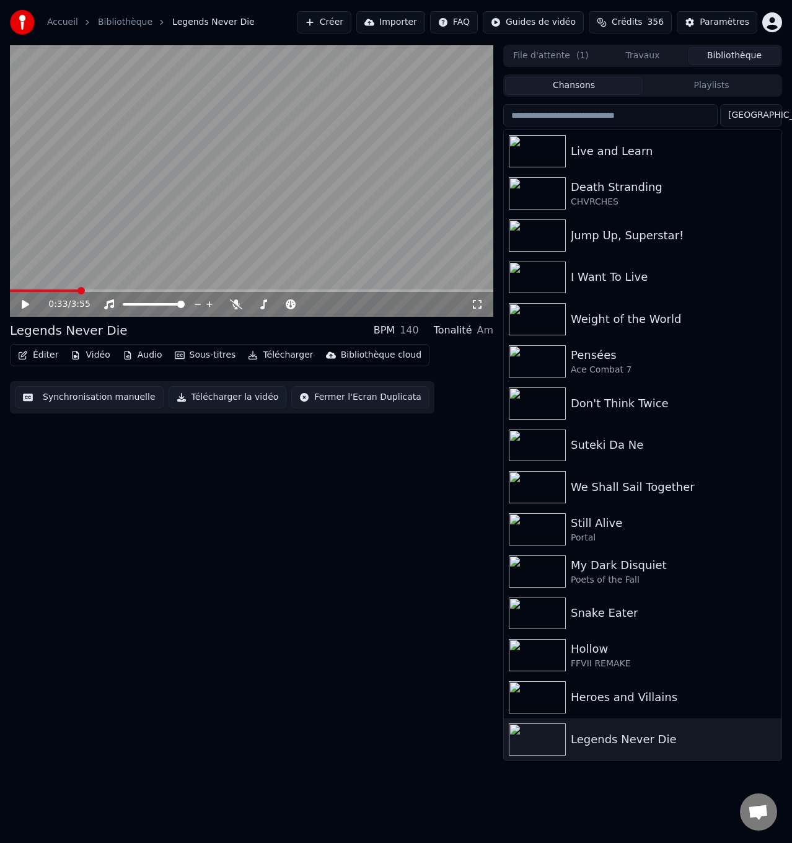
click at [56, 287] on video at bounding box center [251, 181] width 483 height 272
click at [53, 291] on span at bounding box center [45, 290] width 71 height 2
click at [234, 301] on icon at bounding box center [236, 304] width 12 height 10
click at [235, 301] on icon at bounding box center [236, 304] width 7 height 10
click at [23, 302] on icon at bounding box center [25, 304] width 6 height 7
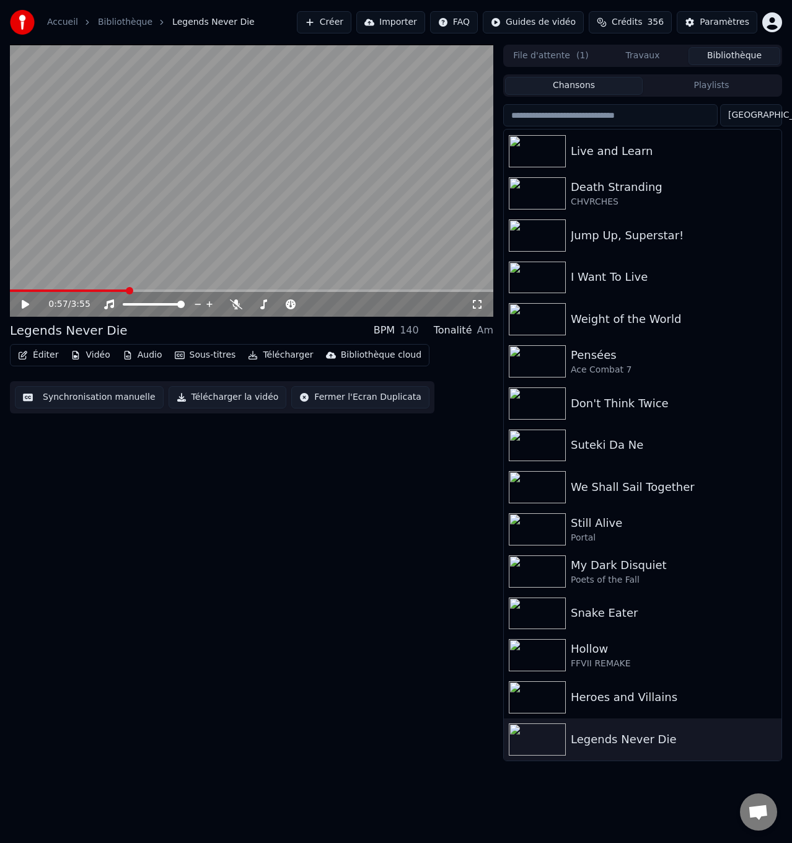
click at [99, 291] on span at bounding box center [69, 290] width 118 height 2
click at [233, 302] on icon at bounding box center [236, 304] width 12 height 10
click at [22, 303] on icon at bounding box center [25, 304] width 7 height 9
click at [237, 303] on icon at bounding box center [236, 304] width 7 height 10
click at [24, 300] on icon at bounding box center [34, 304] width 29 height 10
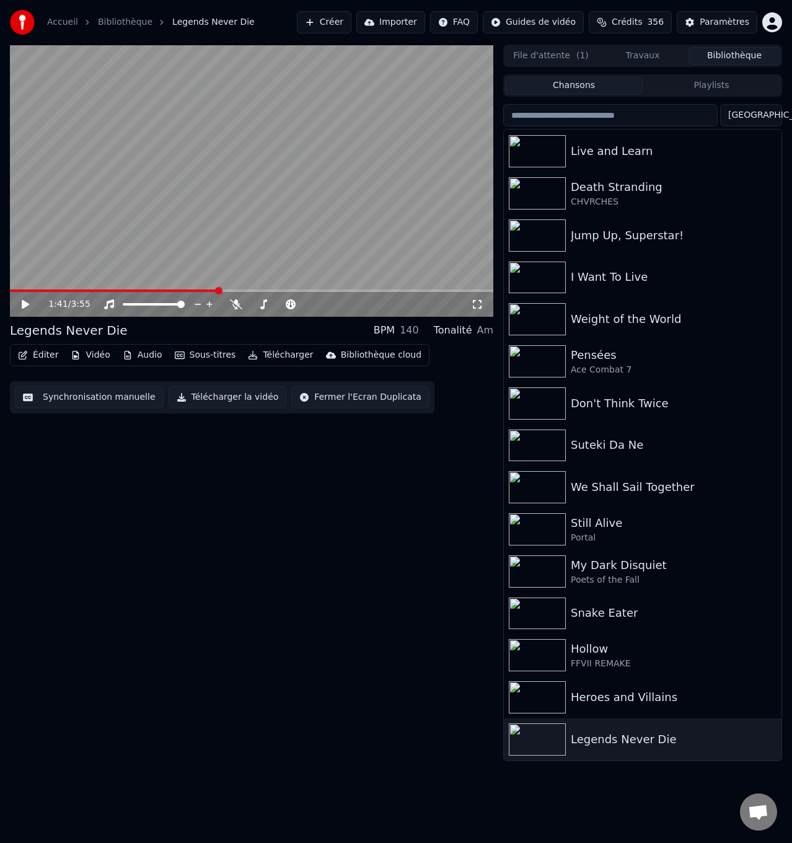
click at [191, 289] on span at bounding box center [114, 290] width 208 height 2
drag, startPoint x: 25, startPoint y: 301, endPoint x: 263, endPoint y: 306, distance: 238.7
click at [25, 301] on icon at bounding box center [34, 304] width 29 height 10
click at [236, 302] on icon at bounding box center [236, 304] width 12 height 10
click at [234, 301] on icon at bounding box center [236, 304] width 12 height 10
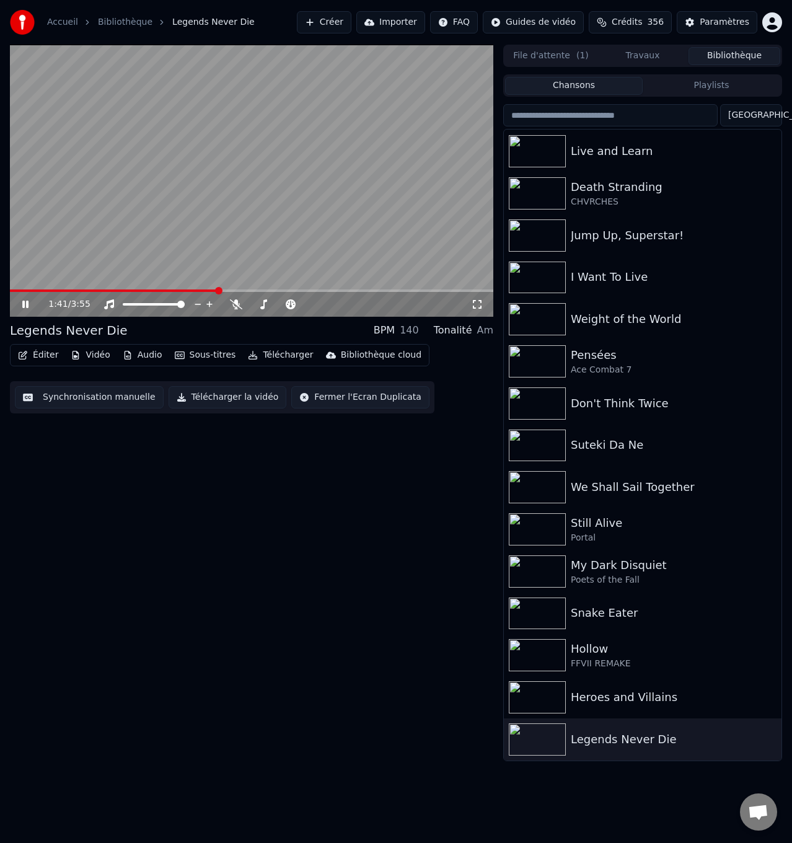
click at [25, 303] on icon at bounding box center [34, 304] width 29 height 10
click at [196, 289] on span at bounding box center [114, 290] width 208 height 2
click at [190, 291] on span at bounding box center [102, 290] width 185 height 2
click at [238, 304] on icon at bounding box center [236, 304] width 12 height 10
click at [236, 304] on icon at bounding box center [236, 304] width 7 height 10
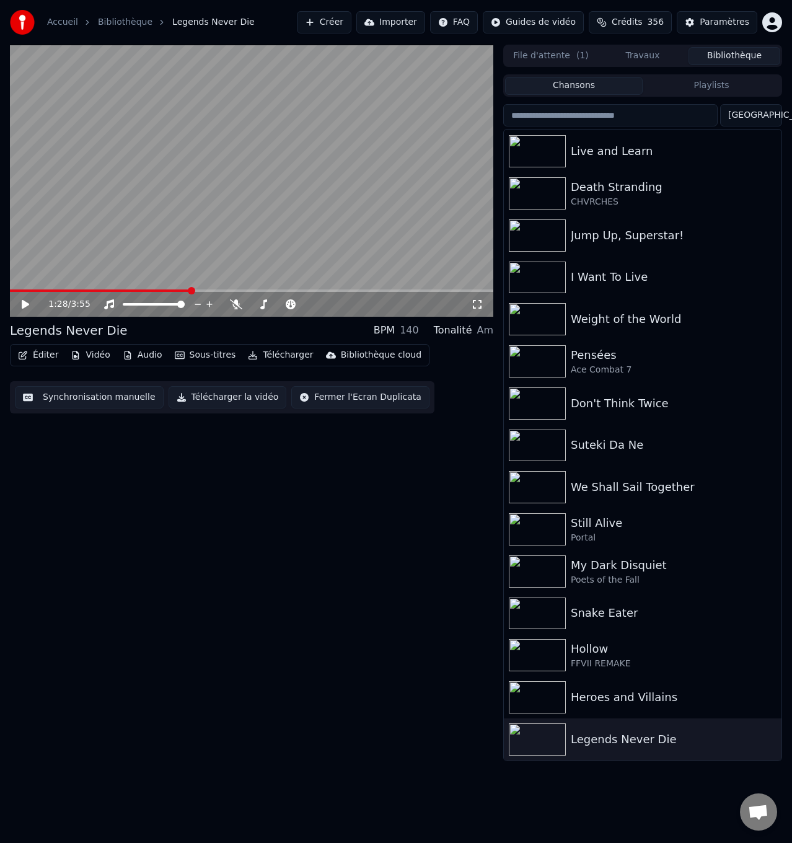
click at [164, 291] on span at bounding box center [100, 290] width 181 height 2
click at [233, 304] on icon at bounding box center [236, 304] width 12 height 10
click at [27, 304] on icon at bounding box center [25, 304] width 7 height 9
click at [22, 303] on icon at bounding box center [34, 304] width 29 height 10
click at [194, 289] on span at bounding box center [112, 290] width 205 height 2
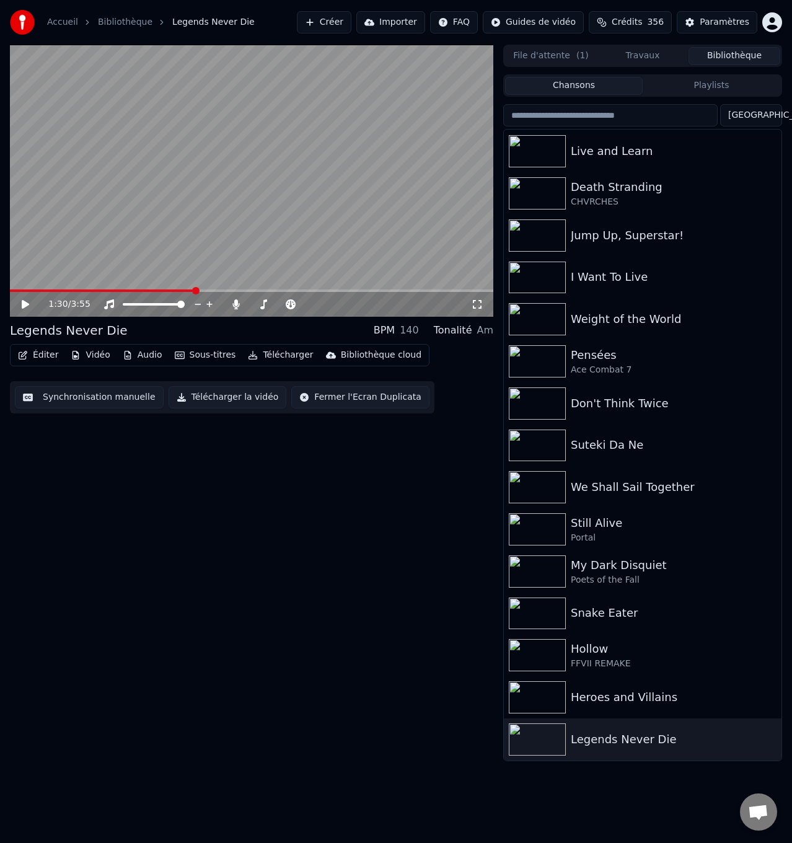
click at [25, 306] on icon at bounding box center [25, 304] width 7 height 9
click at [236, 303] on icon at bounding box center [236, 304] width 7 height 10
click at [29, 301] on icon at bounding box center [25, 304] width 6 height 7
click at [216, 290] on span at bounding box center [125, 290] width 231 height 2
click at [209, 289] on span at bounding box center [110, 290] width 200 height 2
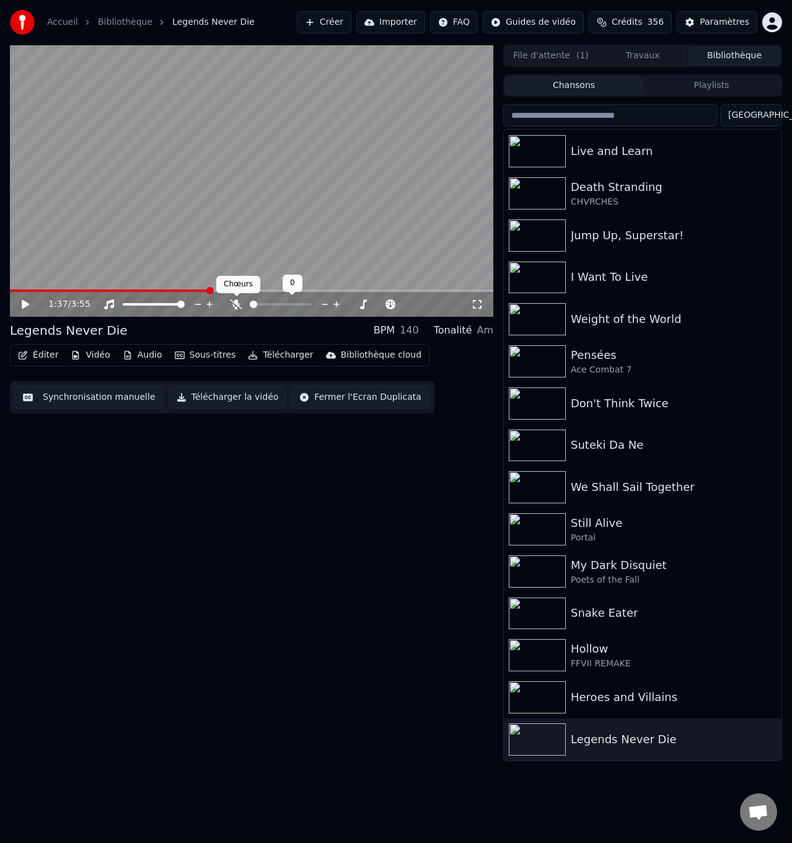
drag, startPoint x: 234, startPoint y: 303, endPoint x: 227, endPoint y: 304, distance: 6.9
click at [232, 303] on icon at bounding box center [236, 304] width 12 height 10
click at [22, 302] on icon at bounding box center [34, 304] width 29 height 10
click at [234, 302] on icon at bounding box center [236, 304] width 12 height 10
click at [24, 302] on icon at bounding box center [25, 304] width 6 height 7
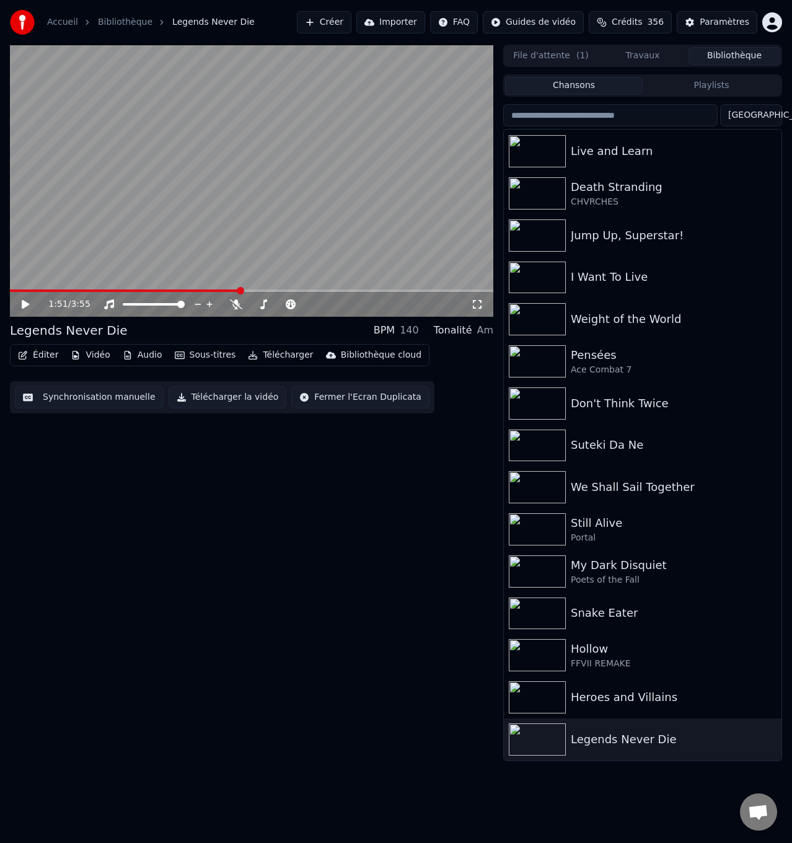
click at [214, 289] on span at bounding box center [125, 290] width 231 height 2
click at [235, 301] on icon at bounding box center [236, 304] width 12 height 10
click at [22, 299] on icon at bounding box center [34, 304] width 29 height 10
click at [235, 301] on icon at bounding box center [236, 304] width 7 height 10
click at [29, 302] on icon at bounding box center [34, 304] width 29 height 10
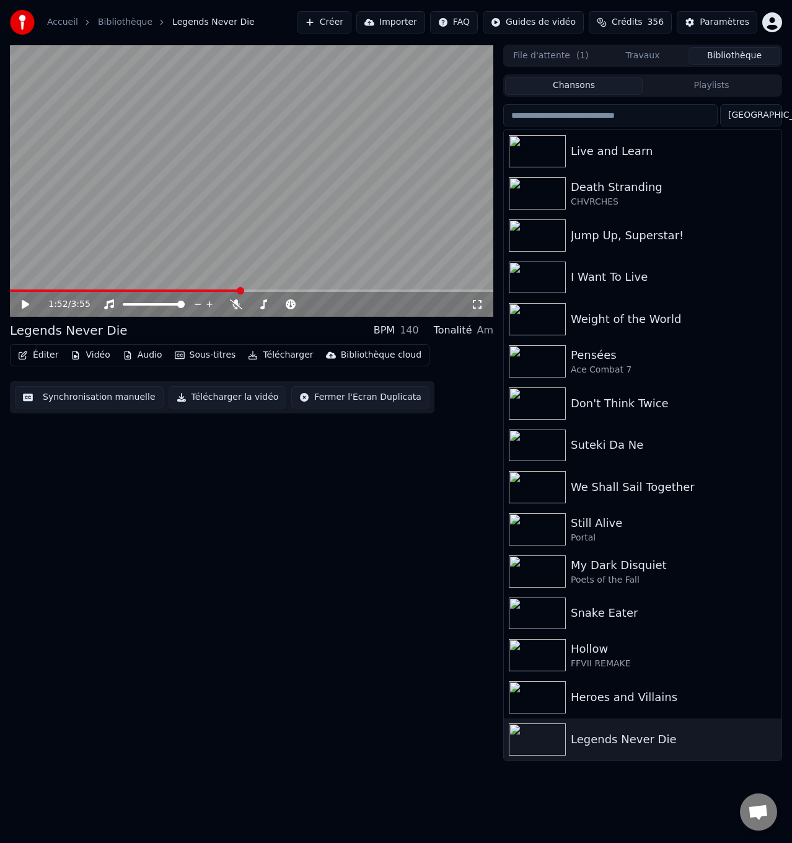
click at [216, 291] on span at bounding box center [125, 290] width 231 height 2
click at [27, 302] on icon at bounding box center [34, 304] width 29 height 10
click at [236, 304] on icon at bounding box center [236, 304] width 12 height 10
click at [26, 304] on icon at bounding box center [34, 304] width 29 height 10
click at [23, 304] on icon at bounding box center [25, 304] width 7 height 9
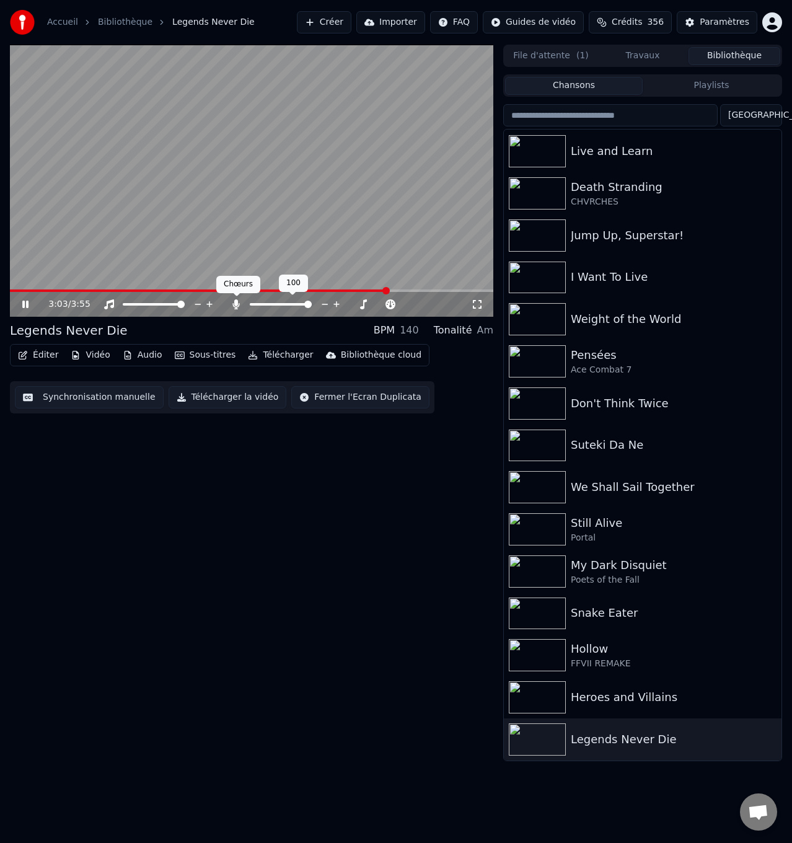
click at [237, 303] on icon at bounding box center [236, 304] width 7 height 10
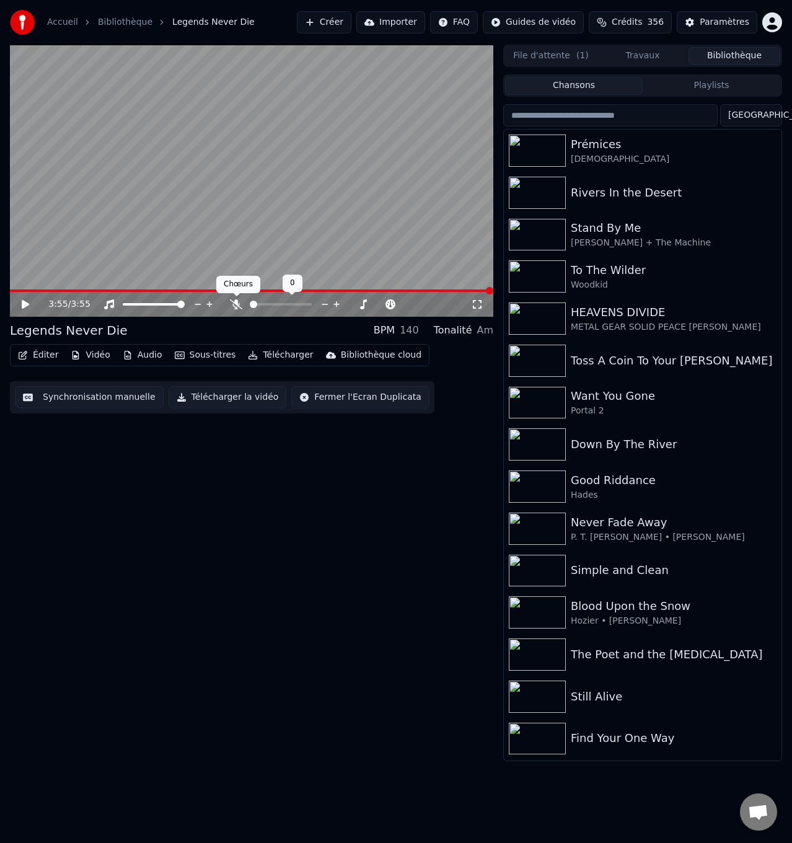
click at [235, 307] on icon at bounding box center [236, 304] width 12 height 10
click at [235, 306] on icon at bounding box center [236, 304] width 12 height 10
click at [664, 193] on div "Rivers In the Desert" at bounding box center [667, 192] width 193 height 17
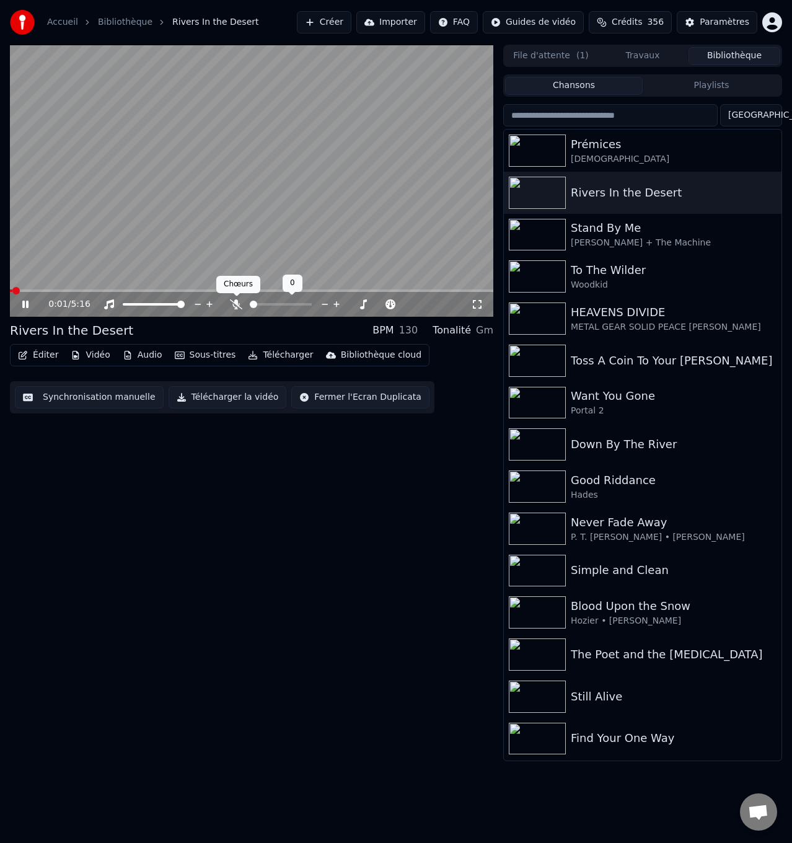
click at [236, 304] on icon at bounding box center [236, 304] width 12 height 10
click at [234, 303] on icon at bounding box center [236, 304] width 7 height 10
click at [24, 304] on icon at bounding box center [25, 304] width 6 height 7
click at [56, 291] on span at bounding box center [43, 290] width 66 height 2
click at [25, 300] on icon at bounding box center [34, 304] width 29 height 10
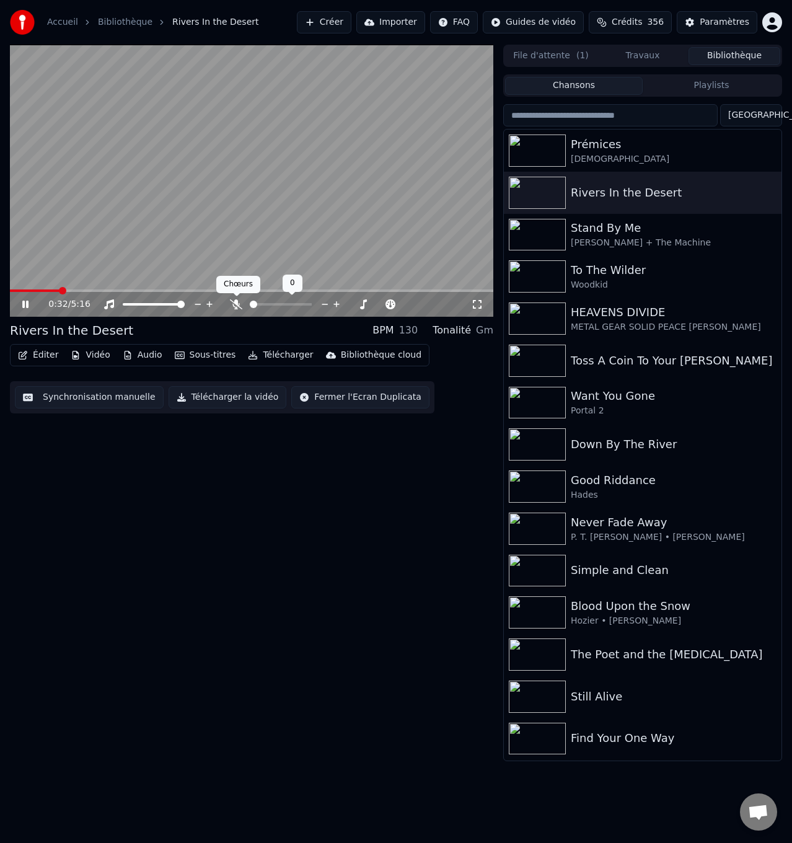
click at [234, 304] on icon at bounding box center [236, 304] width 12 height 10
click at [236, 302] on icon at bounding box center [236, 304] width 7 height 10
click at [25, 300] on icon at bounding box center [34, 304] width 29 height 10
click at [73, 290] on span at bounding box center [41, 290] width 63 height 2
click at [21, 302] on icon at bounding box center [34, 304] width 29 height 10
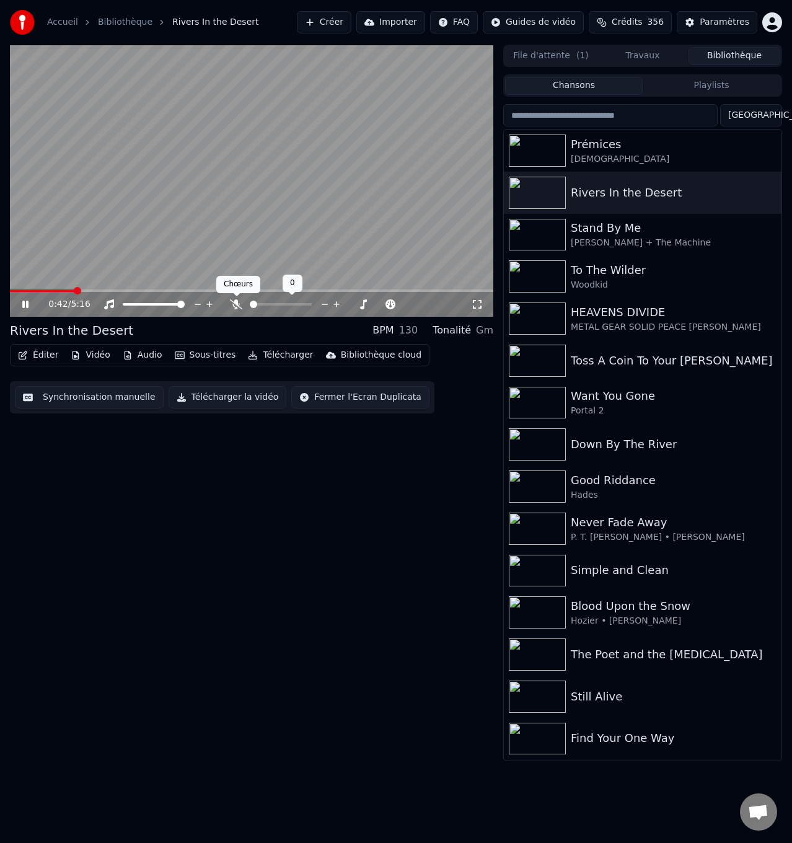
click at [236, 302] on icon at bounding box center [236, 304] width 12 height 10
click at [235, 303] on icon at bounding box center [236, 304] width 7 height 10
click at [22, 302] on icon at bounding box center [34, 304] width 29 height 10
click at [88, 291] on span at bounding box center [49, 290] width 78 height 2
click at [77, 291] on span at bounding box center [44, 290] width 68 height 2
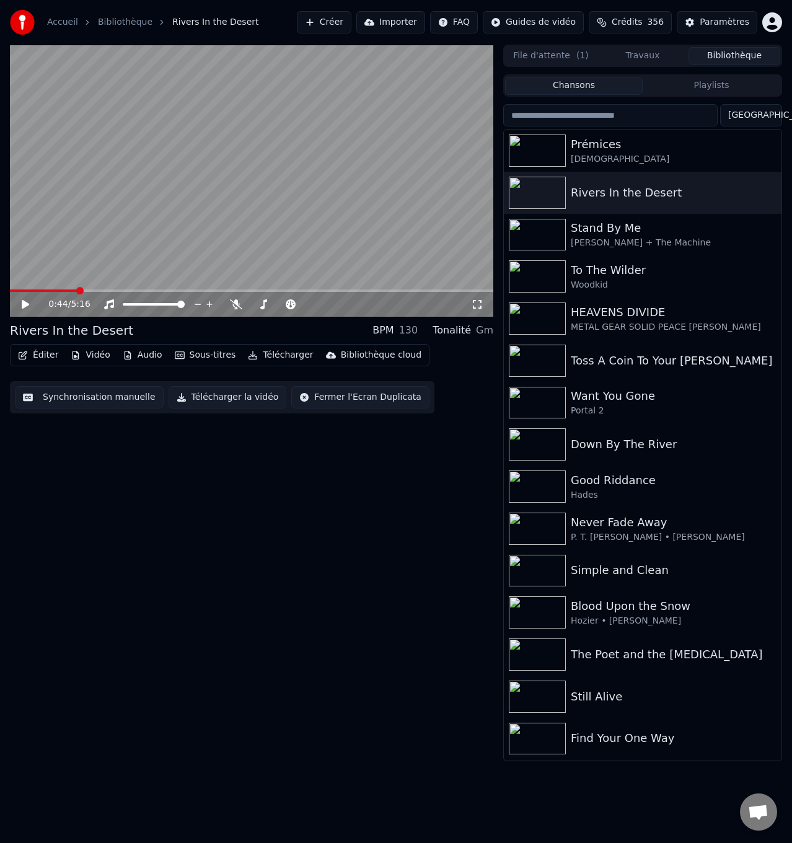
click at [91, 289] on span at bounding box center [251, 290] width 483 height 2
click at [24, 300] on icon at bounding box center [34, 304] width 29 height 10
click at [240, 307] on icon at bounding box center [236, 304] width 12 height 10
click at [234, 302] on icon at bounding box center [236, 304] width 12 height 10
click at [25, 304] on icon at bounding box center [25, 304] width 6 height 7
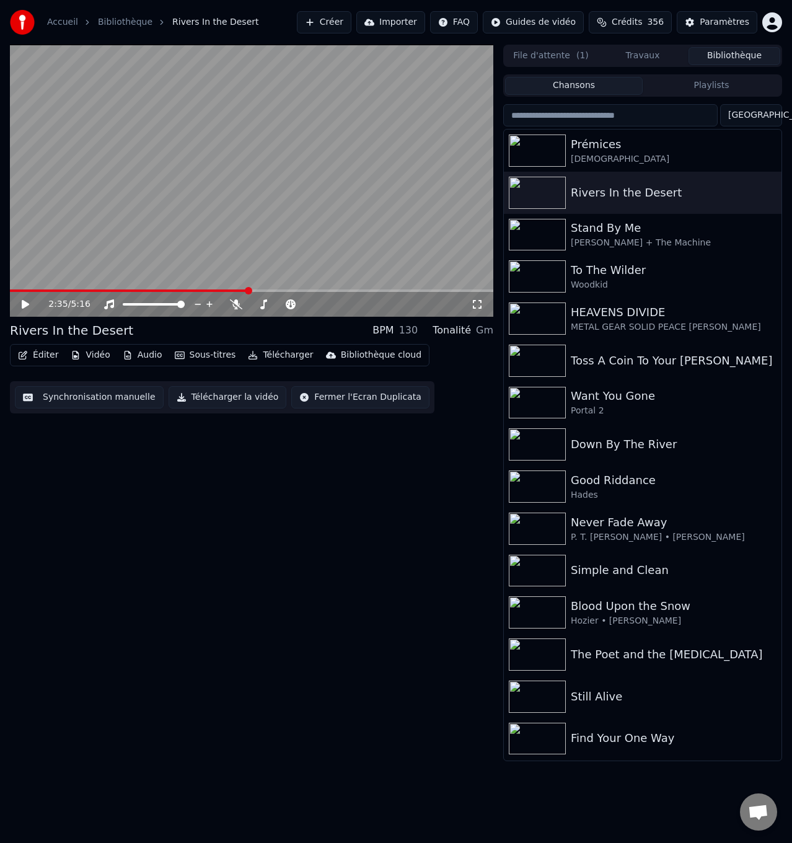
click at [217, 288] on video at bounding box center [251, 181] width 483 height 272
click at [217, 290] on span at bounding box center [129, 290] width 239 height 2
click at [235, 304] on icon at bounding box center [236, 304] width 12 height 10
click at [235, 304] on icon at bounding box center [236, 304] width 7 height 10
click at [20, 301] on icon at bounding box center [34, 304] width 29 height 10
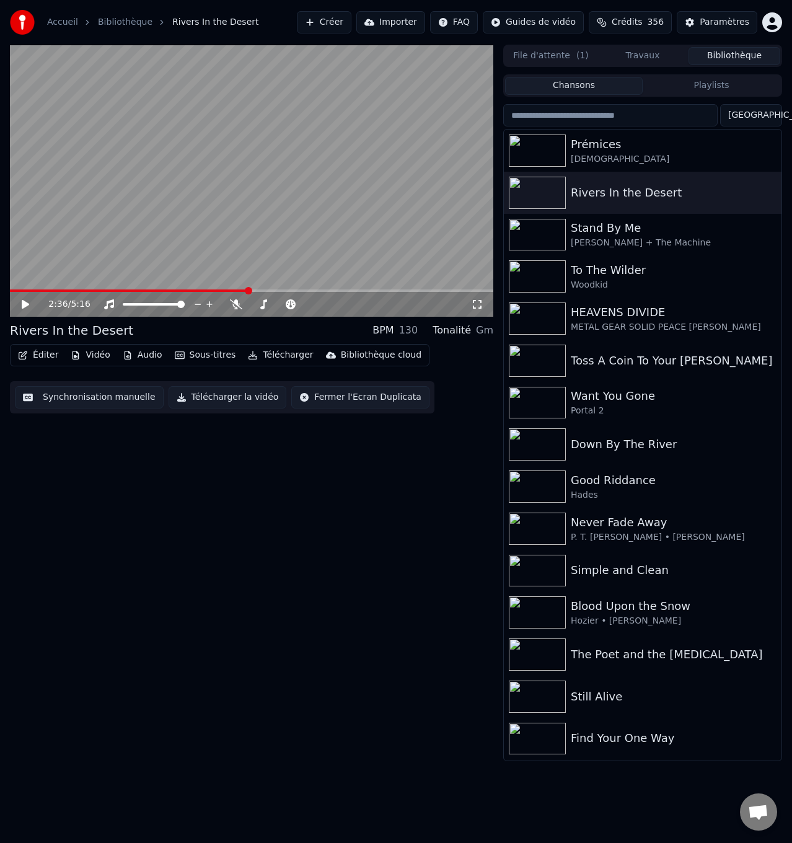
click at [229, 289] on span at bounding box center [129, 290] width 239 height 2
click at [236, 307] on icon at bounding box center [236, 304] width 12 height 10
click at [27, 306] on icon at bounding box center [34, 304] width 29 height 10
click at [235, 305] on icon at bounding box center [236, 304] width 7 height 10
click at [235, 302] on icon at bounding box center [236, 304] width 12 height 10
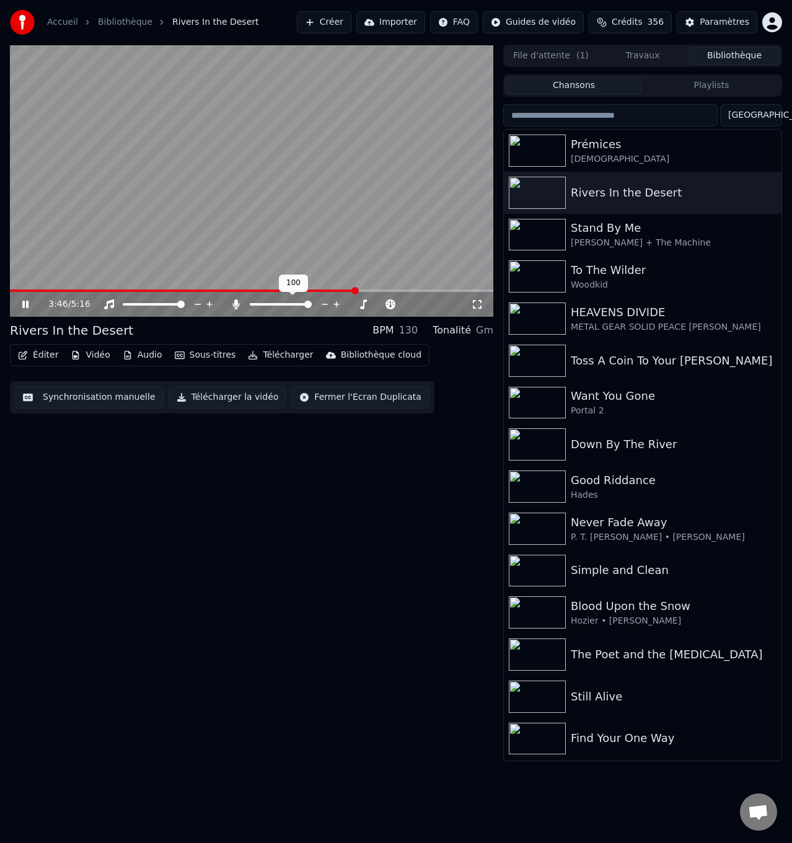
click at [235, 302] on icon at bounding box center [236, 304] width 7 height 10
click at [25, 306] on icon at bounding box center [25, 304] width 6 height 7
click at [328, 290] on span at bounding box center [169, 290] width 318 height 2
click at [25, 304] on icon at bounding box center [25, 304] width 7 height 9
click at [236, 302] on icon at bounding box center [236, 304] width 12 height 10
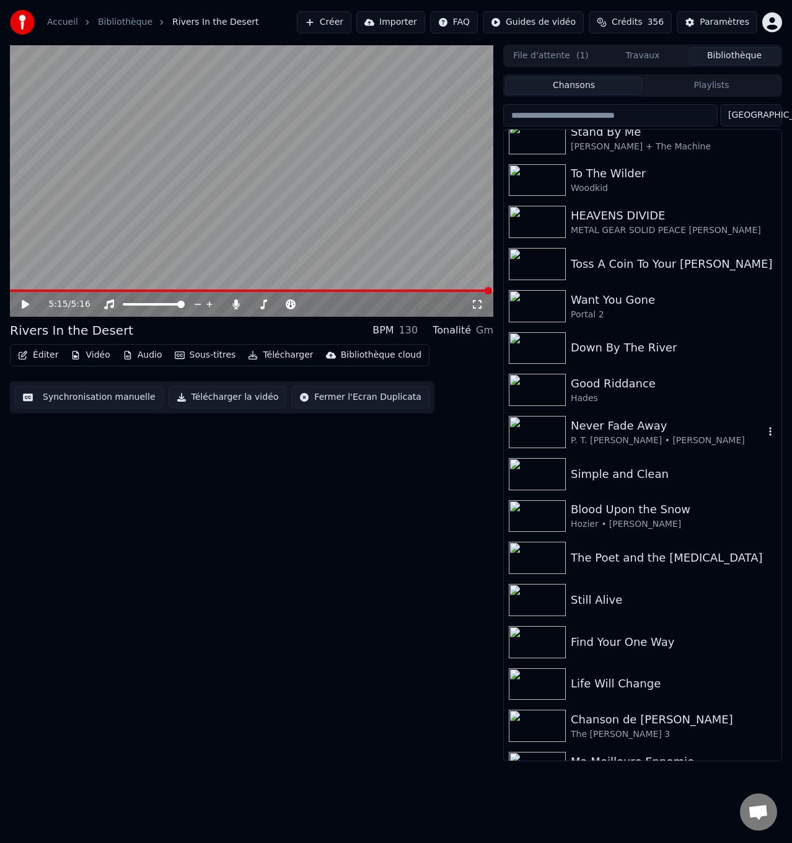
scroll to position [124, 0]
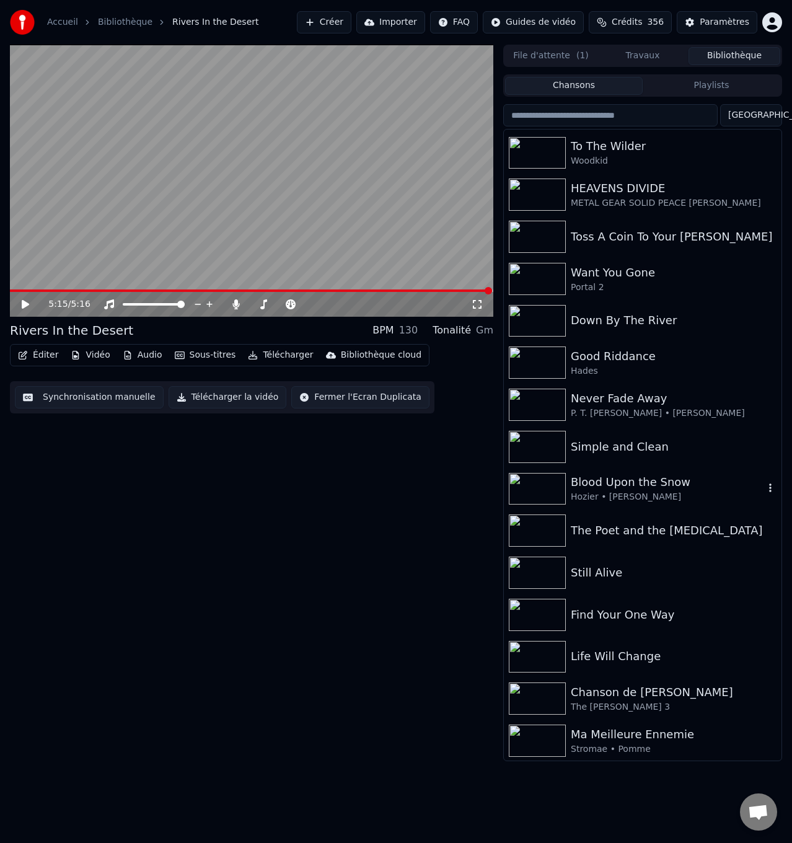
click at [640, 487] on div "Blood Upon the Snow" at bounding box center [667, 482] width 193 height 17
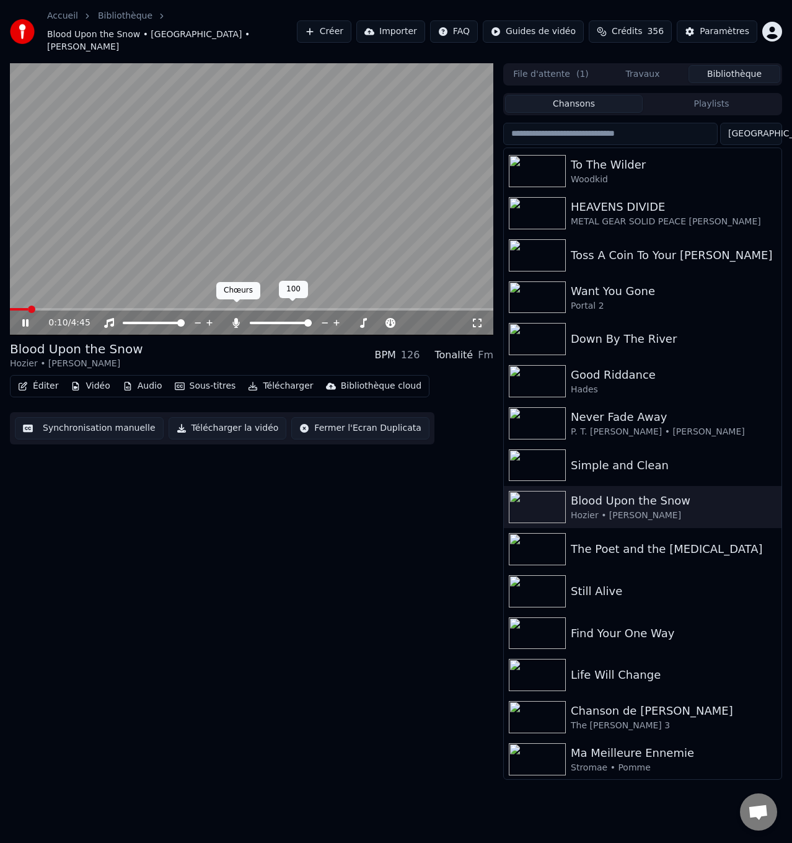
click at [235, 318] on icon at bounding box center [236, 323] width 7 height 10
click at [25, 318] on icon at bounding box center [34, 323] width 29 height 10
click at [35, 308] on span at bounding box center [22, 309] width 25 height 2
click at [27, 308] on span at bounding box center [18, 309] width 17 height 2
click at [20, 308] on span at bounding box center [18, 309] width 17 height 2
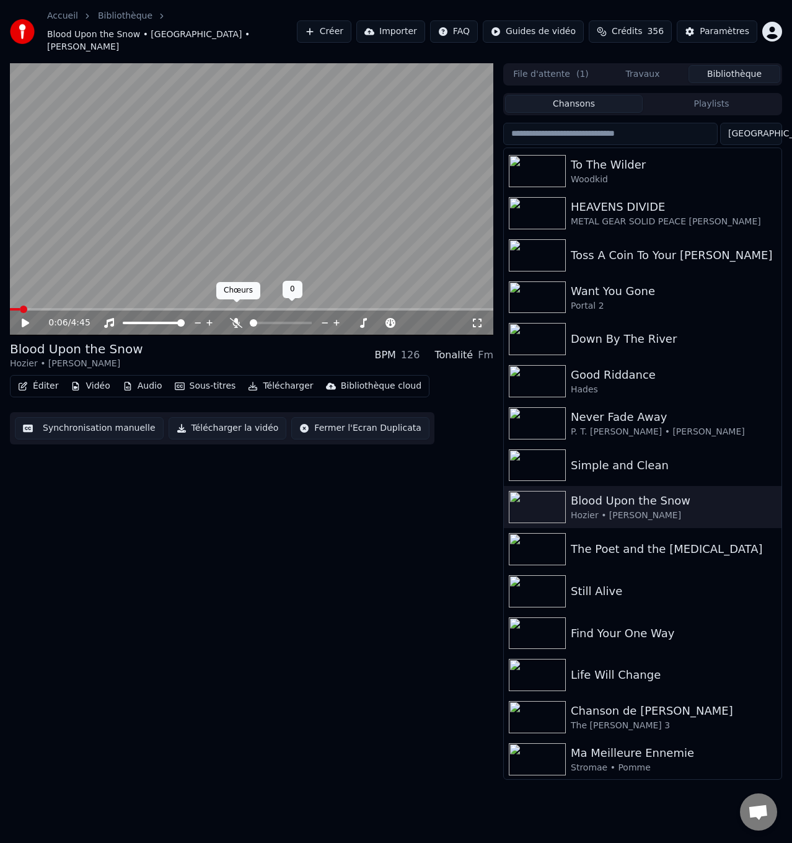
click at [237, 318] on icon at bounding box center [236, 323] width 12 height 10
click at [22, 319] on icon at bounding box center [25, 323] width 7 height 9
click at [235, 318] on icon at bounding box center [236, 323] width 7 height 10
click at [27, 319] on icon at bounding box center [25, 322] width 6 height 7
click at [96, 308] on span at bounding box center [62, 309] width 105 height 2
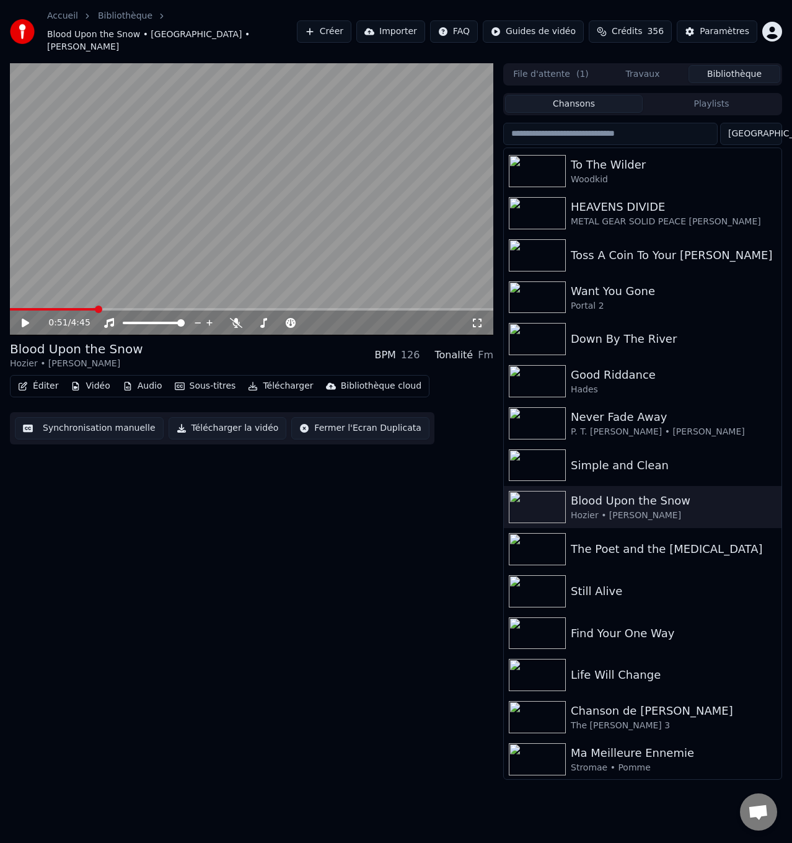
click at [25, 318] on icon at bounding box center [34, 323] width 29 height 10
click at [237, 318] on icon at bounding box center [236, 323] width 12 height 10
click at [236, 318] on icon at bounding box center [236, 323] width 7 height 10
click at [236, 318] on icon at bounding box center [236, 323] width 12 height 10
click at [236, 318] on icon at bounding box center [236, 323] width 7 height 10
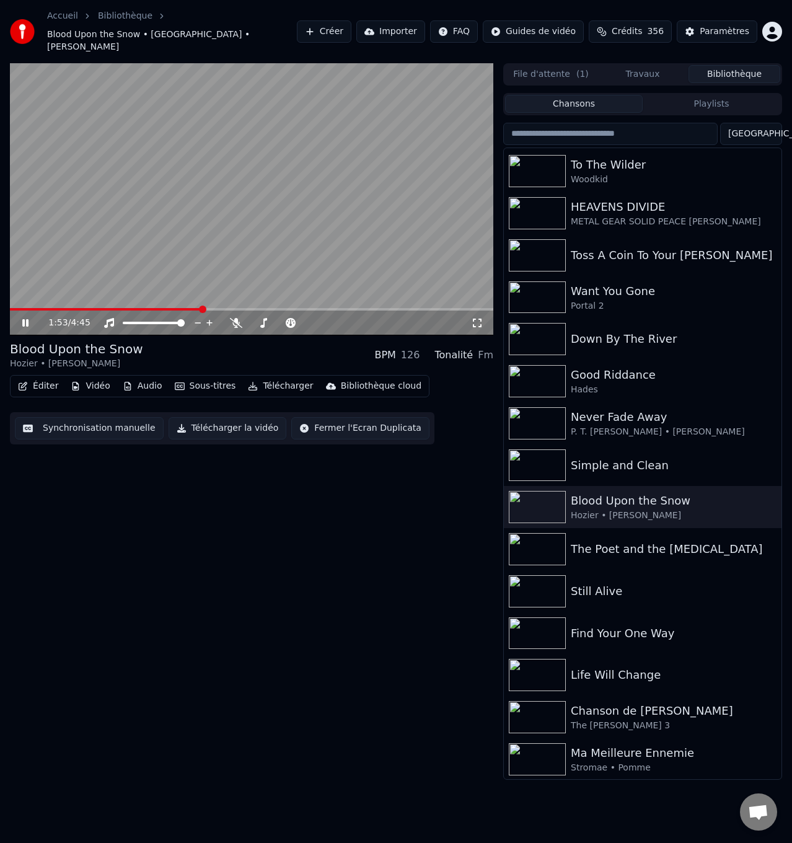
click at [25, 319] on icon at bounding box center [25, 322] width 6 height 7
click at [174, 308] on span at bounding box center [92, 309] width 164 height 2
click at [234, 318] on icon at bounding box center [236, 323] width 12 height 10
click at [22, 319] on icon at bounding box center [25, 323] width 7 height 9
click at [236, 318] on icon at bounding box center [236, 323] width 7 height 10
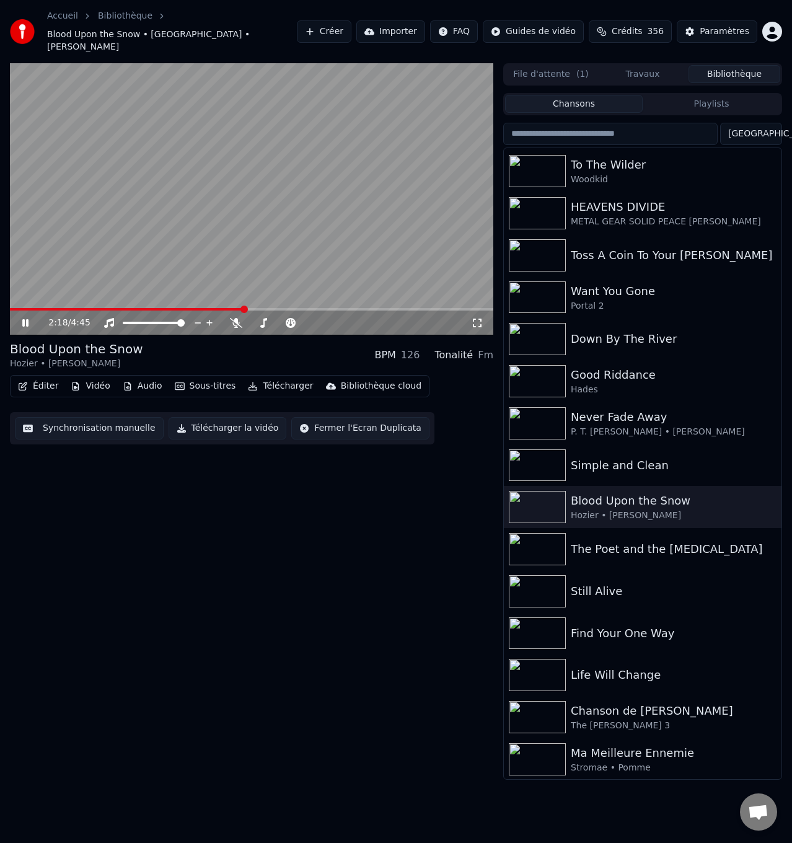
click at [25, 319] on icon at bounding box center [25, 322] width 6 height 7
click at [212, 308] on span at bounding box center [127, 309] width 234 height 2
click at [238, 318] on icon at bounding box center [236, 323] width 12 height 10
click at [22, 319] on icon at bounding box center [25, 323] width 7 height 9
click at [237, 318] on icon at bounding box center [236, 323] width 7 height 10
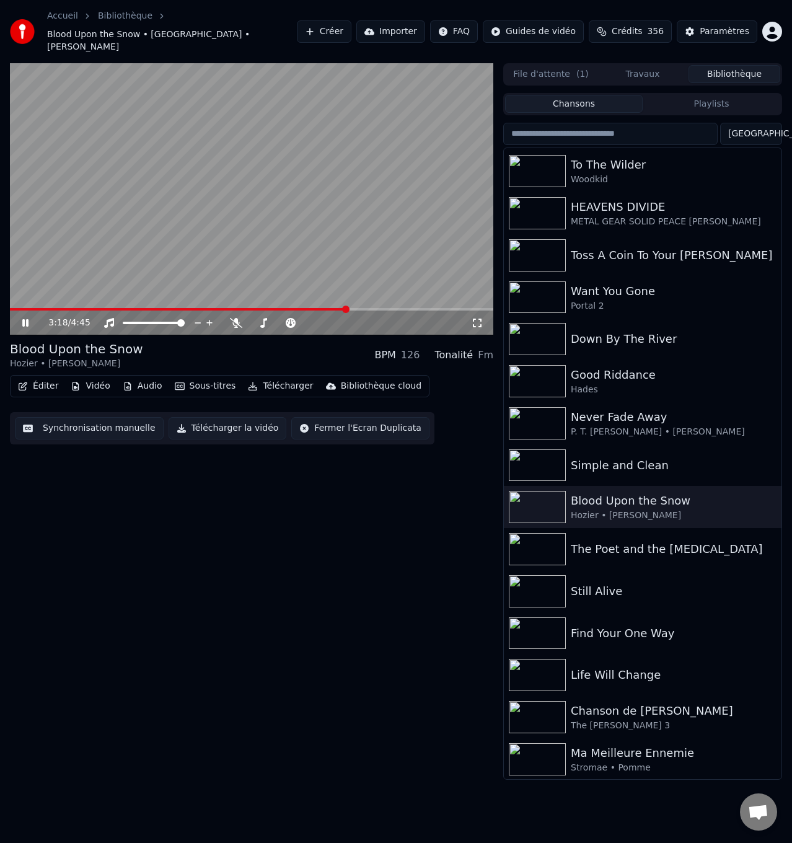
click at [323, 308] on span at bounding box center [178, 309] width 337 height 2
click at [289, 308] on span at bounding box center [174, 309] width 328 height 2
click at [234, 318] on icon at bounding box center [236, 323] width 12 height 10
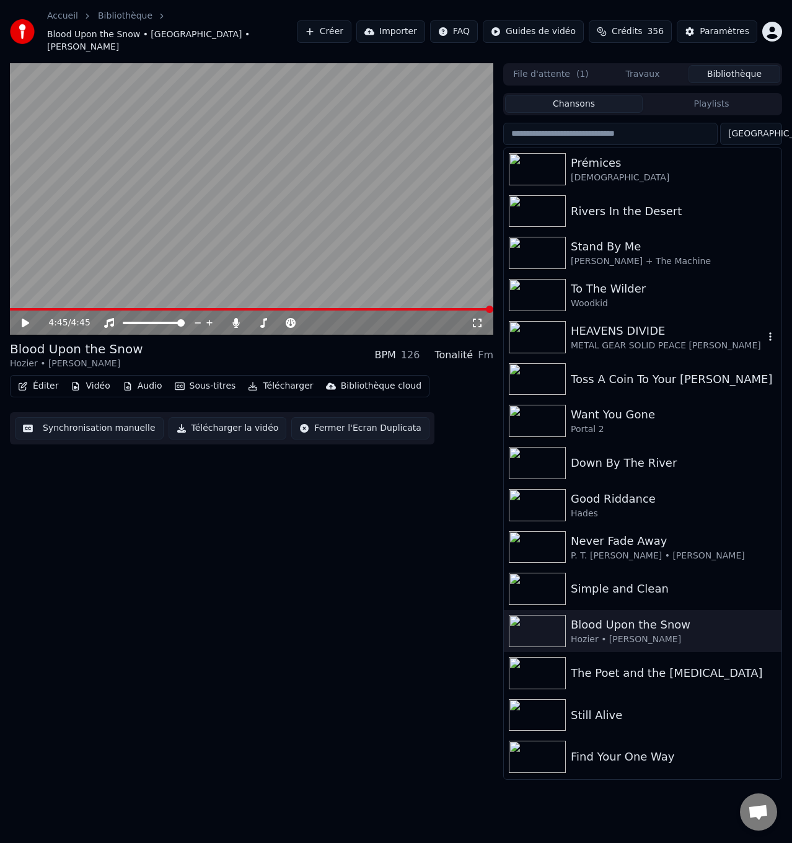
click at [627, 322] on div "HEAVENS DIVIDE" at bounding box center [667, 330] width 193 height 17
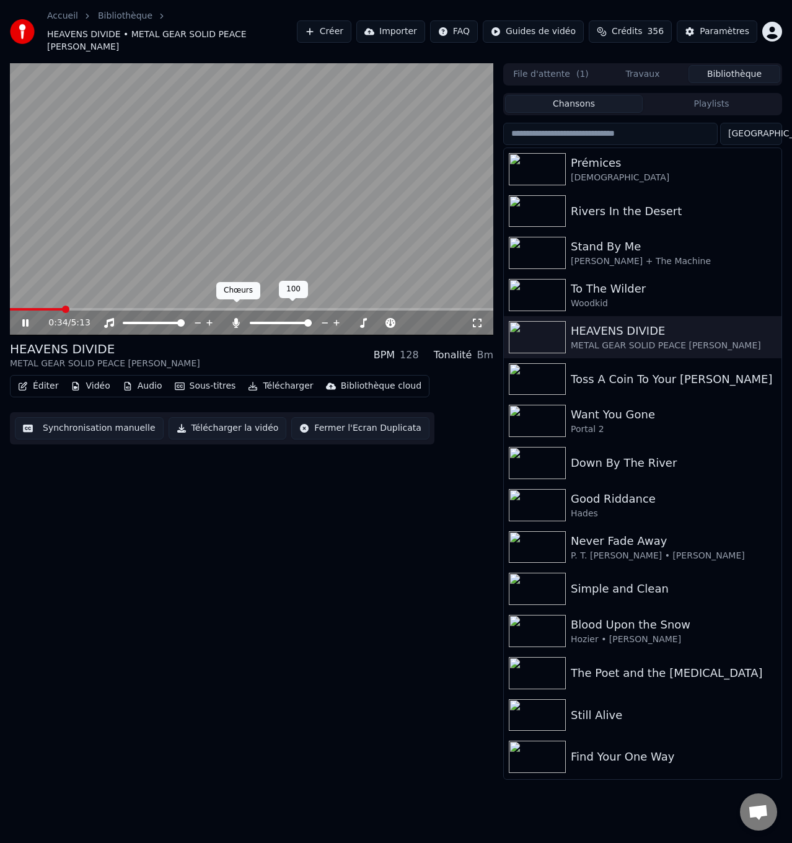
click at [236, 318] on icon at bounding box center [236, 323] width 7 height 10
click at [26, 318] on icon at bounding box center [34, 323] width 29 height 10
click at [53, 308] on span at bounding box center [31, 309] width 43 height 2
drag, startPoint x: 236, startPoint y: 308, endPoint x: 146, endPoint y: 314, distance: 90.1
click at [236, 318] on icon at bounding box center [236, 323] width 12 height 10
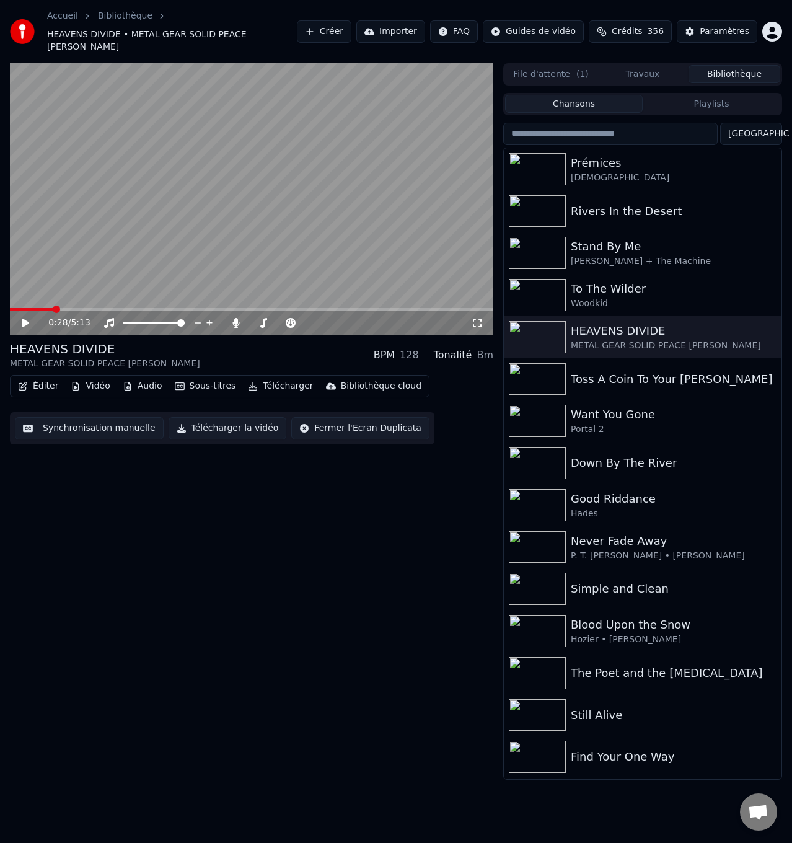
click at [27, 318] on icon at bounding box center [34, 323] width 29 height 10
click at [237, 318] on icon at bounding box center [236, 323] width 7 height 10
click at [21, 318] on icon at bounding box center [34, 323] width 29 height 10
click at [90, 308] on span at bounding box center [60, 309] width 101 height 2
click at [236, 318] on icon at bounding box center [236, 323] width 12 height 10
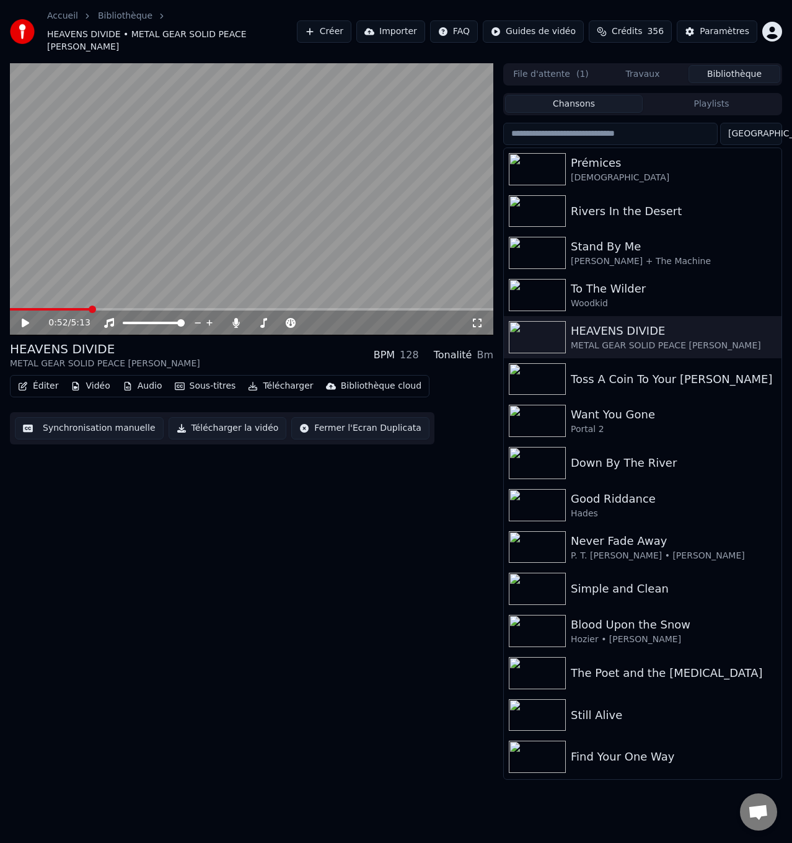
click at [21, 318] on icon at bounding box center [34, 323] width 29 height 10
click at [237, 318] on icon at bounding box center [236, 323] width 7 height 10
click at [25, 319] on icon at bounding box center [25, 322] width 6 height 7
click at [91, 308] on span at bounding box center [60, 309] width 100 height 2
click at [234, 318] on icon at bounding box center [236, 323] width 12 height 10
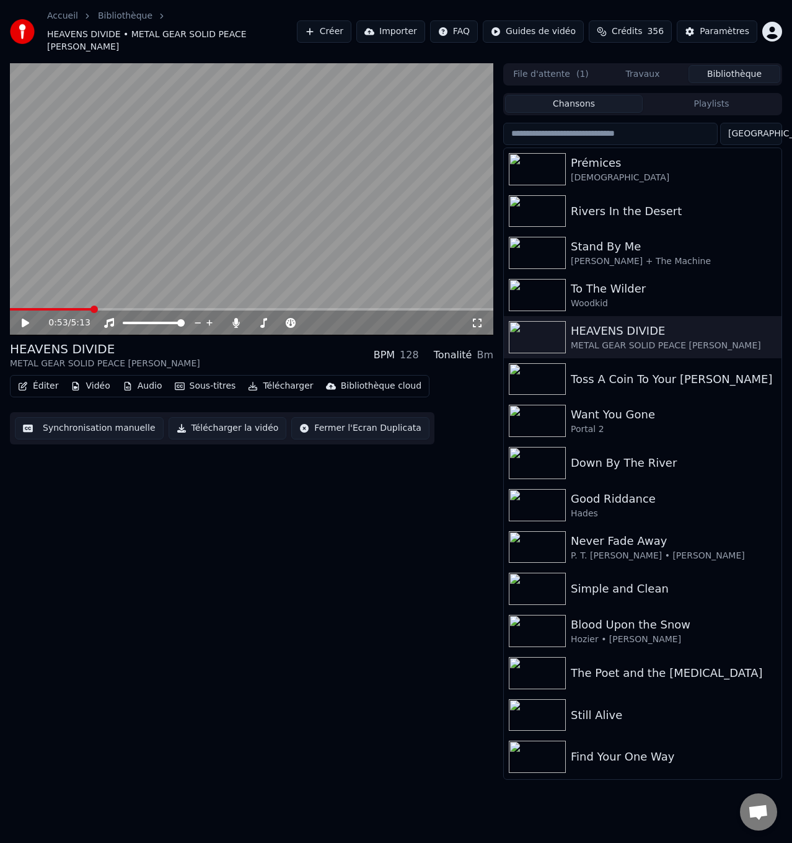
drag, startPoint x: 26, startPoint y: 312, endPoint x: 380, endPoint y: 327, distance: 354.2
click at [26, 319] on icon at bounding box center [25, 323] width 7 height 9
click at [236, 318] on icon at bounding box center [236, 323] width 7 height 10
click at [24, 319] on icon at bounding box center [25, 322] width 6 height 7
click at [116, 308] on span at bounding box center [63, 309] width 107 height 2
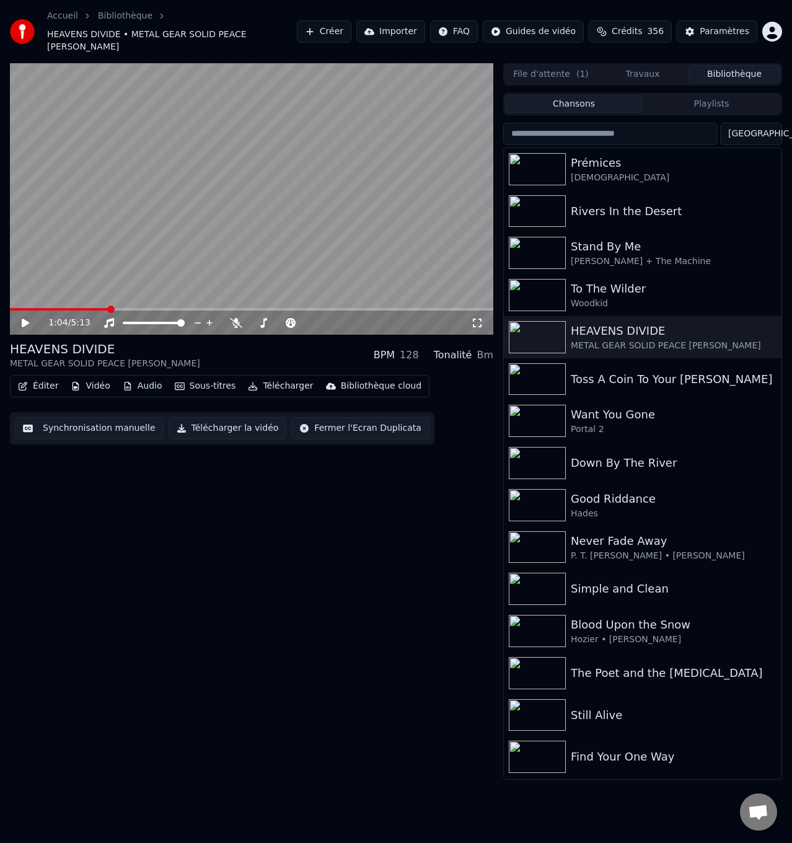
click at [108, 308] on span at bounding box center [59, 309] width 99 height 2
click at [24, 318] on icon at bounding box center [34, 323] width 29 height 10
click at [232, 318] on icon at bounding box center [236, 323] width 12 height 10
click at [234, 318] on icon at bounding box center [236, 323] width 12 height 10
click at [20, 318] on icon at bounding box center [34, 323] width 29 height 10
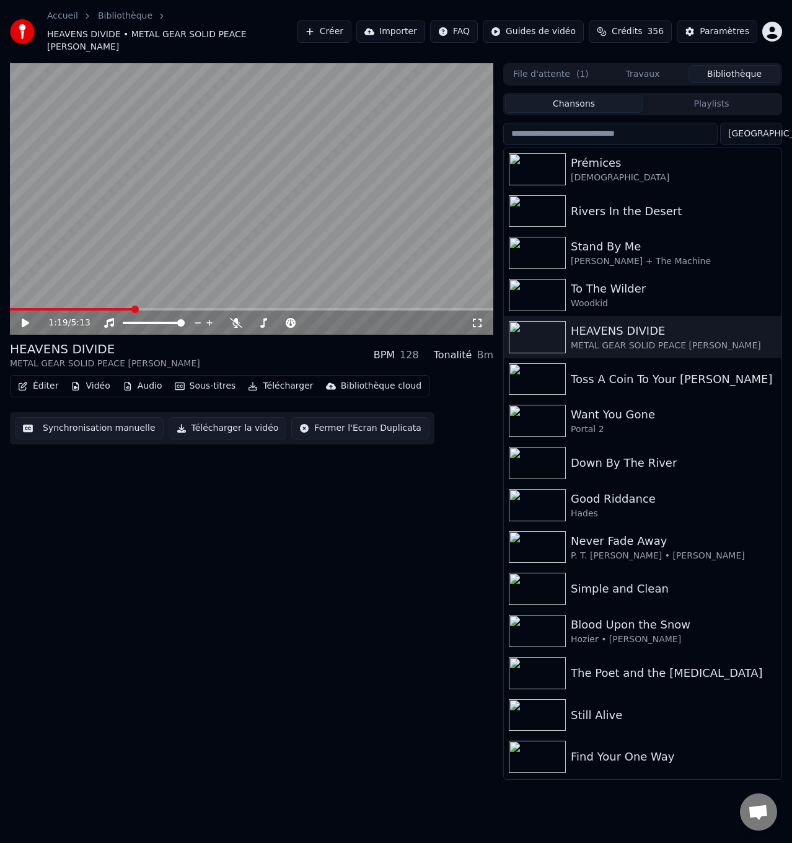
click at [115, 308] on span at bounding box center [71, 309] width 123 height 2
click at [234, 318] on icon at bounding box center [236, 323] width 12 height 10
click at [24, 319] on icon at bounding box center [25, 323] width 7 height 9
click at [237, 318] on icon at bounding box center [236, 323] width 7 height 10
click at [24, 318] on icon at bounding box center [34, 323] width 29 height 10
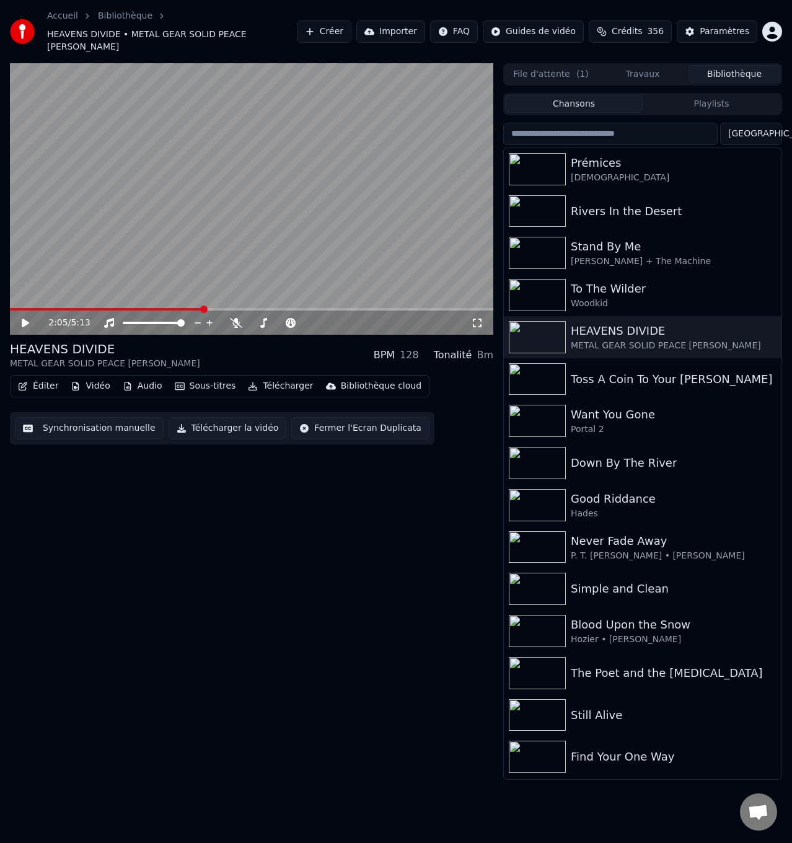
click at [181, 308] on span at bounding box center [106, 309] width 193 height 2
click at [236, 318] on icon at bounding box center [236, 323] width 12 height 10
click at [29, 318] on icon at bounding box center [34, 323] width 29 height 10
click at [236, 318] on icon at bounding box center [236, 323] width 7 height 10
click at [24, 319] on icon at bounding box center [25, 322] width 6 height 7
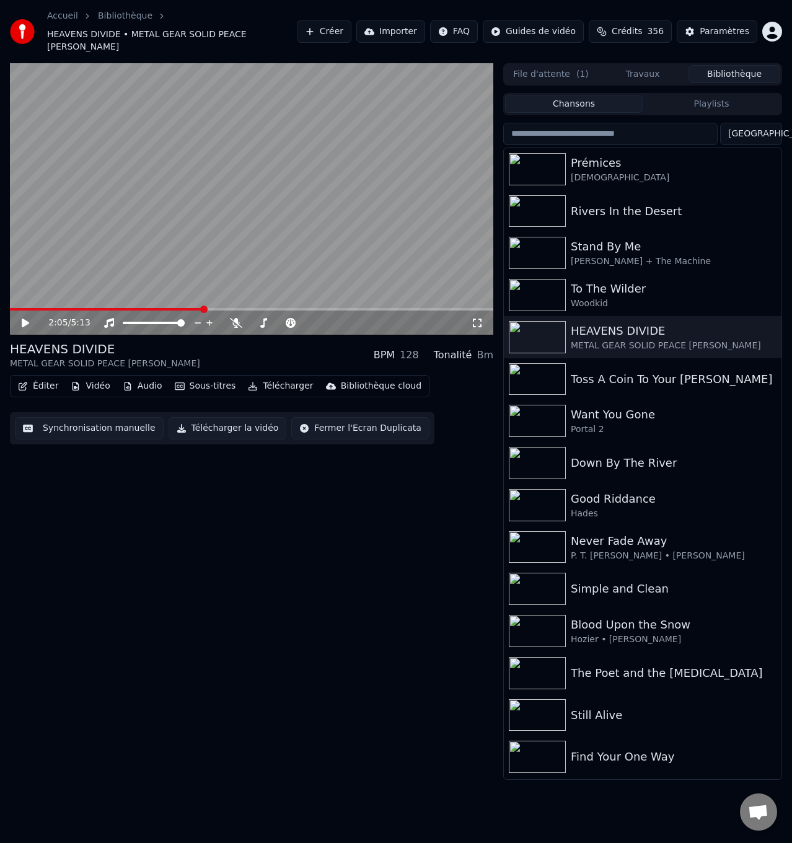
click at [182, 308] on span at bounding box center [106, 309] width 193 height 2
click at [174, 308] on span at bounding box center [95, 309] width 171 height 2
click at [233, 318] on icon at bounding box center [236, 323] width 12 height 10
click at [24, 319] on icon at bounding box center [25, 323] width 7 height 9
click at [235, 318] on icon at bounding box center [236, 323] width 12 height 10
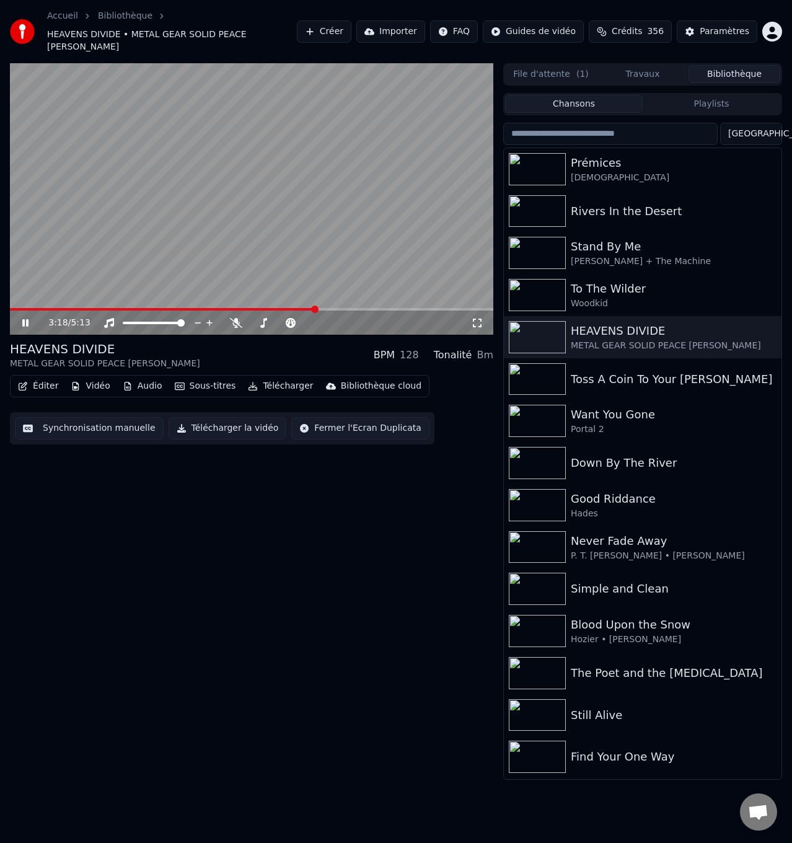
click at [25, 319] on icon at bounding box center [25, 322] width 6 height 7
click at [284, 308] on span at bounding box center [163, 309] width 306 height 2
click at [303, 308] on span at bounding box center [251, 309] width 483 height 2
click at [295, 308] on span at bounding box center [152, 309] width 285 height 2
click at [298, 294] on video at bounding box center [251, 199] width 483 height 272
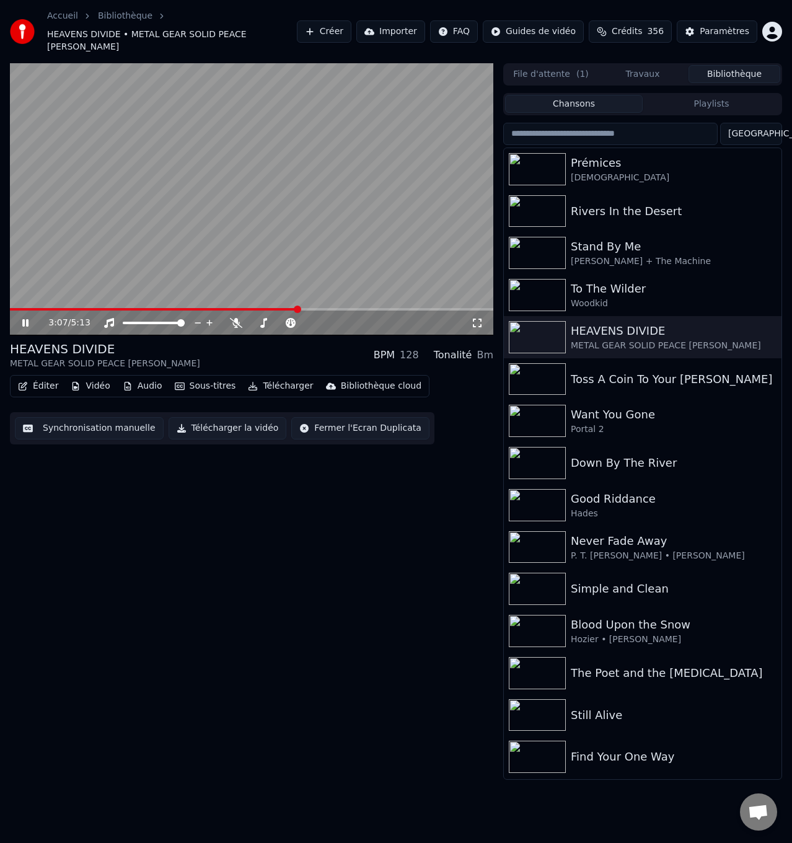
click at [24, 319] on icon at bounding box center [25, 322] width 6 height 7
click at [271, 308] on span at bounding box center [141, 309] width 262 height 2
click at [29, 318] on icon at bounding box center [34, 323] width 29 height 10
click at [237, 318] on icon at bounding box center [236, 323] width 12 height 10
click at [286, 308] on span at bounding box center [251, 309] width 483 height 2
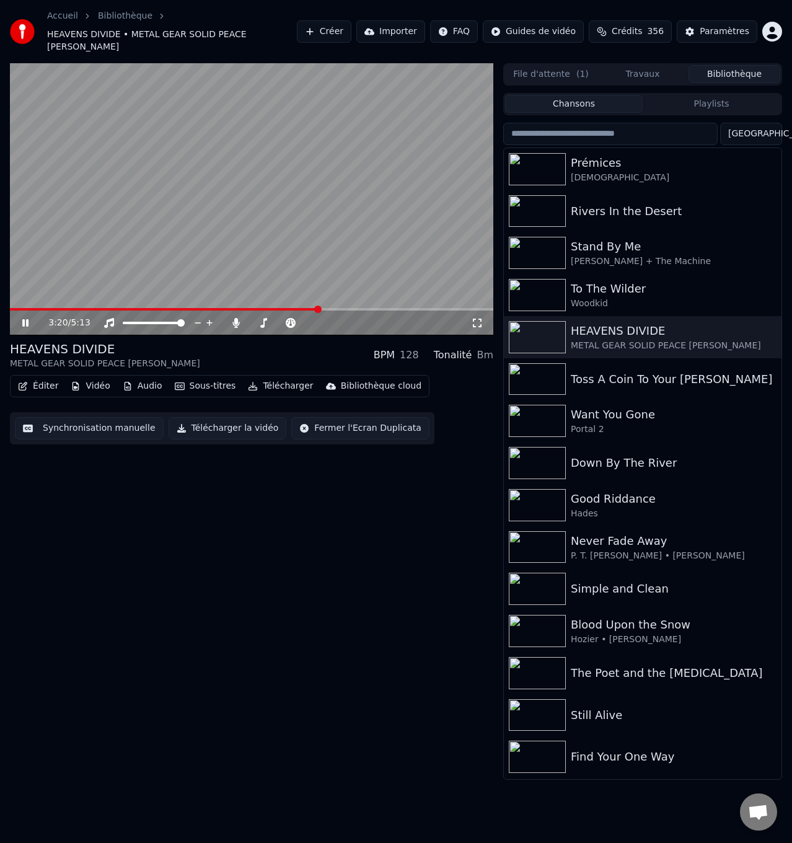
click at [24, 319] on icon at bounding box center [25, 322] width 6 height 7
click at [22, 318] on icon at bounding box center [34, 323] width 29 height 10
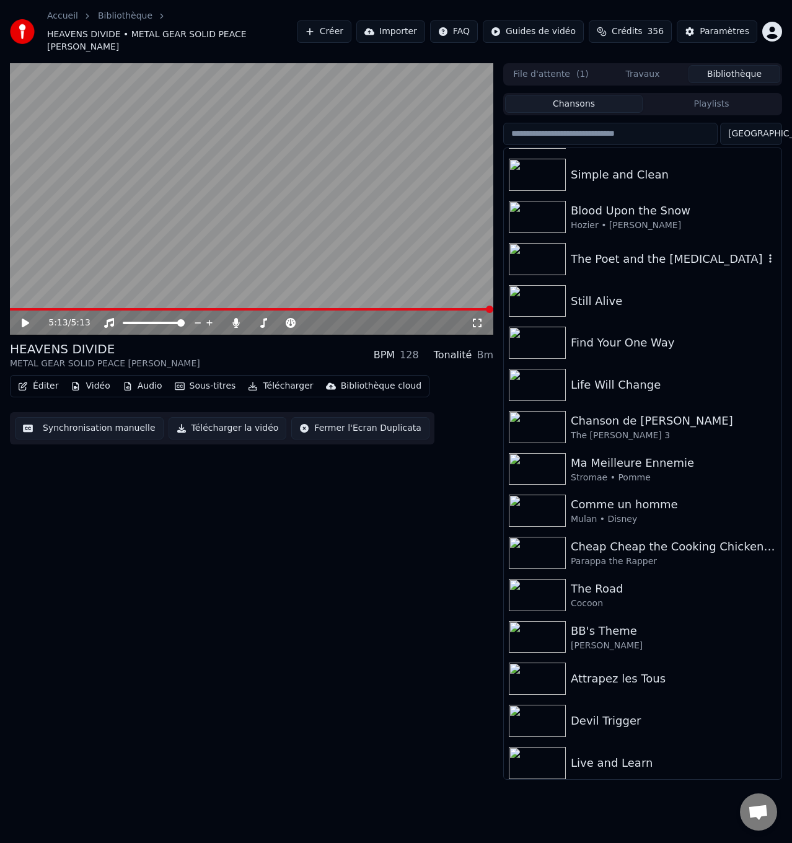
scroll to position [434, 0]
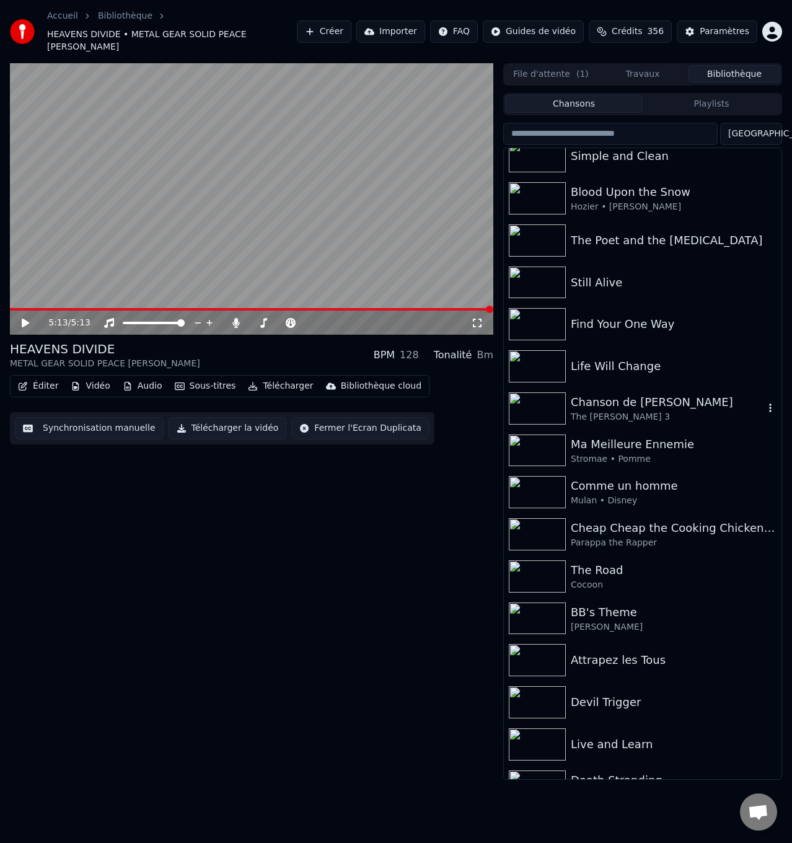
click at [625, 394] on div "Chanson de [PERSON_NAME]" at bounding box center [667, 402] width 193 height 17
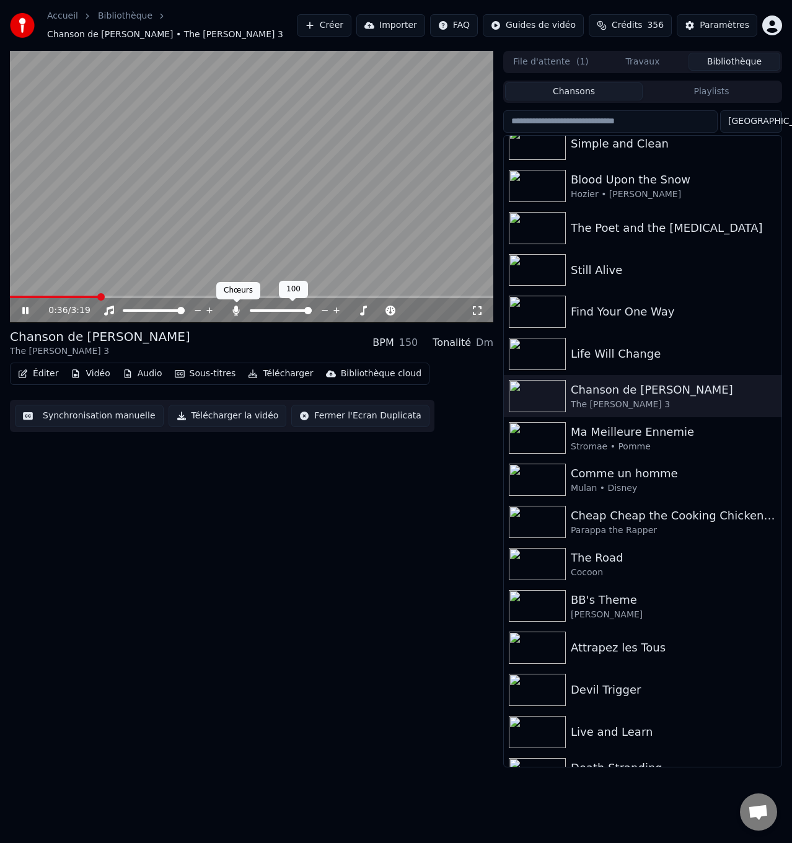
click at [235, 309] on icon at bounding box center [236, 311] width 7 height 10
click at [239, 311] on icon at bounding box center [236, 311] width 12 height 10
click at [237, 309] on icon at bounding box center [236, 311] width 7 height 10
click at [233, 308] on icon at bounding box center [236, 311] width 12 height 10
click at [607, 350] on div "Life Will Change" at bounding box center [667, 353] width 193 height 17
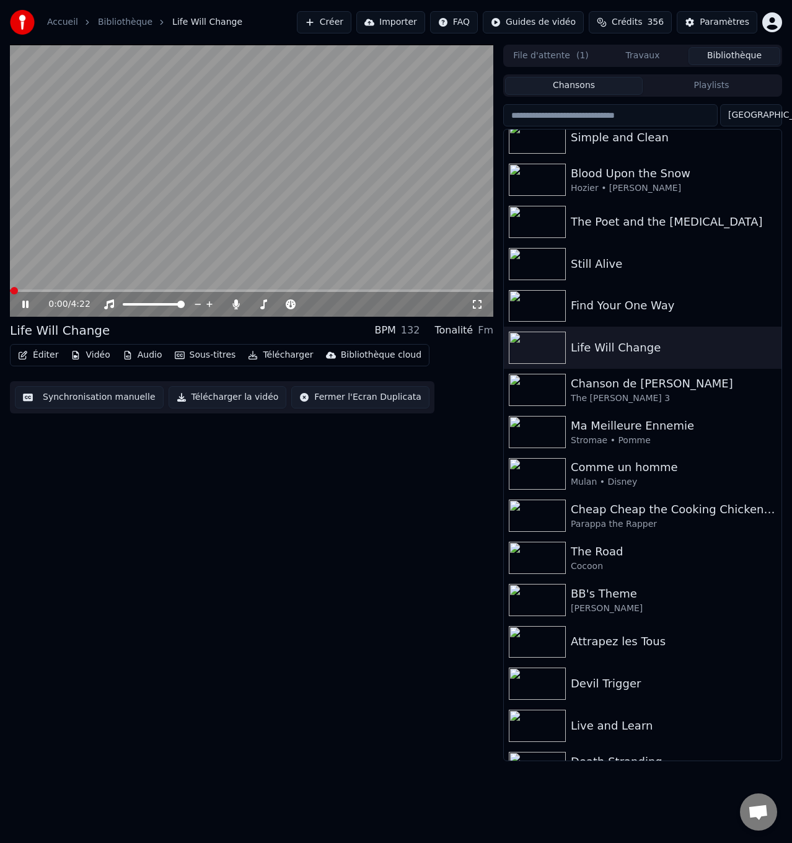
click at [24, 305] on icon at bounding box center [25, 304] width 6 height 7
click at [607, 388] on div "Chanson de [PERSON_NAME]" at bounding box center [667, 383] width 193 height 17
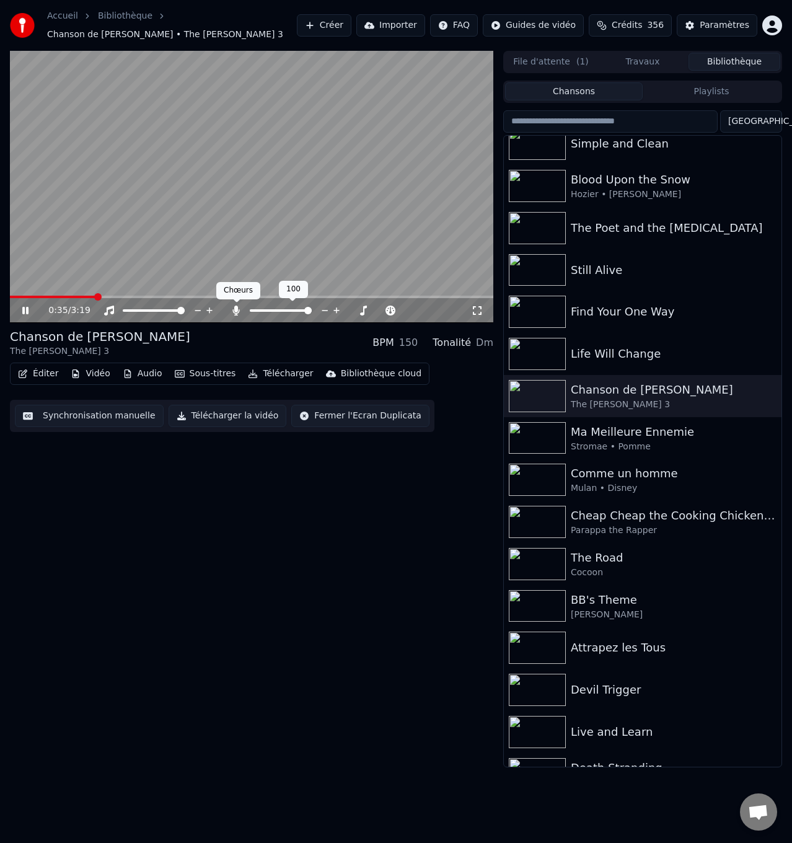
click at [237, 307] on icon at bounding box center [236, 311] width 7 height 10
click at [92, 296] on span at bounding box center [60, 297] width 101 height 2
click at [84, 297] on span at bounding box center [47, 297] width 75 height 2
click at [236, 309] on icon at bounding box center [236, 311] width 12 height 10
click at [236, 309] on icon at bounding box center [236, 311] width 7 height 10
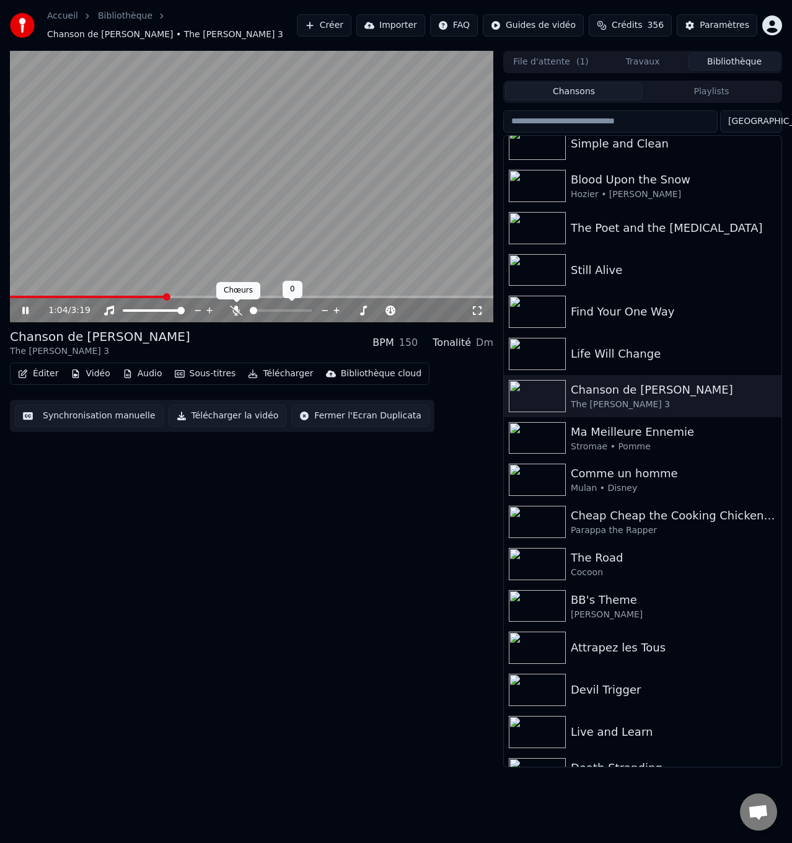
click at [234, 309] on icon at bounding box center [236, 311] width 12 height 10
click at [234, 310] on icon at bounding box center [236, 311] width 7 height 10
click at [234, 306] on icon at bounding box center [236, 311] width 12 height 10
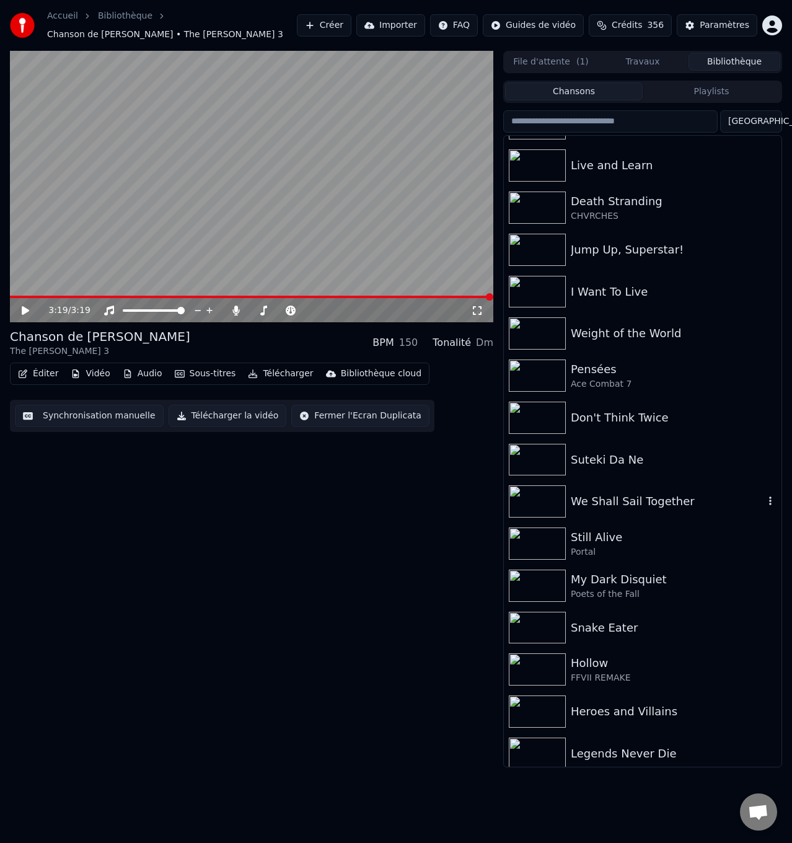
scroll to position [1010, 0]
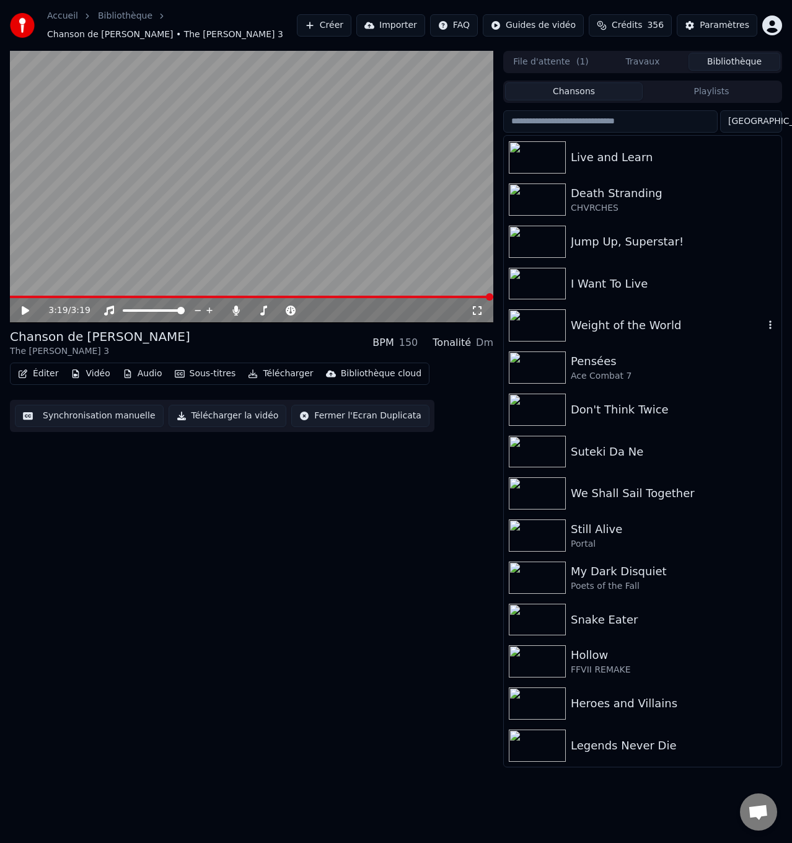
click at [638, 324] on div "Weight of the World" at bounding box center [667, 325] width 193 height 17
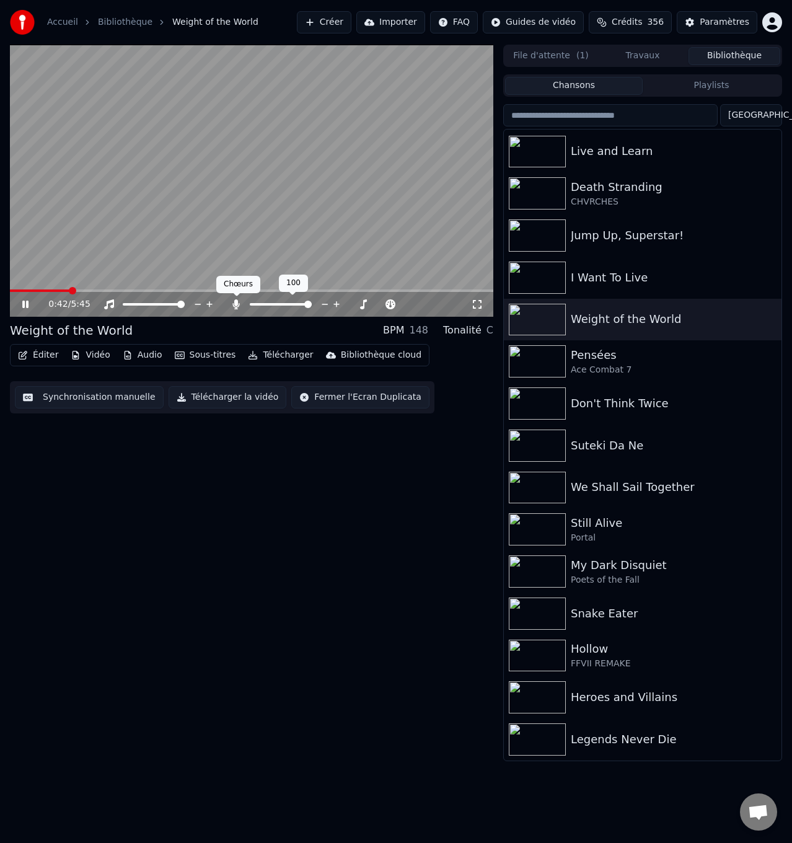
click at [237, 304] on icon at bounding box center [236, 304] width 7 height 10
click at [237, 304] on icon at bounding box center [236, 304] width 12 height 10
click at [237, 304] on icon at bounding box center [236, 304] width 7 height 10
click at [86, 289] on span at bounding box center [48, 290] width 76 height 2
click at [84, 291] on span at bounding box center [47, 290] width 74 height 2
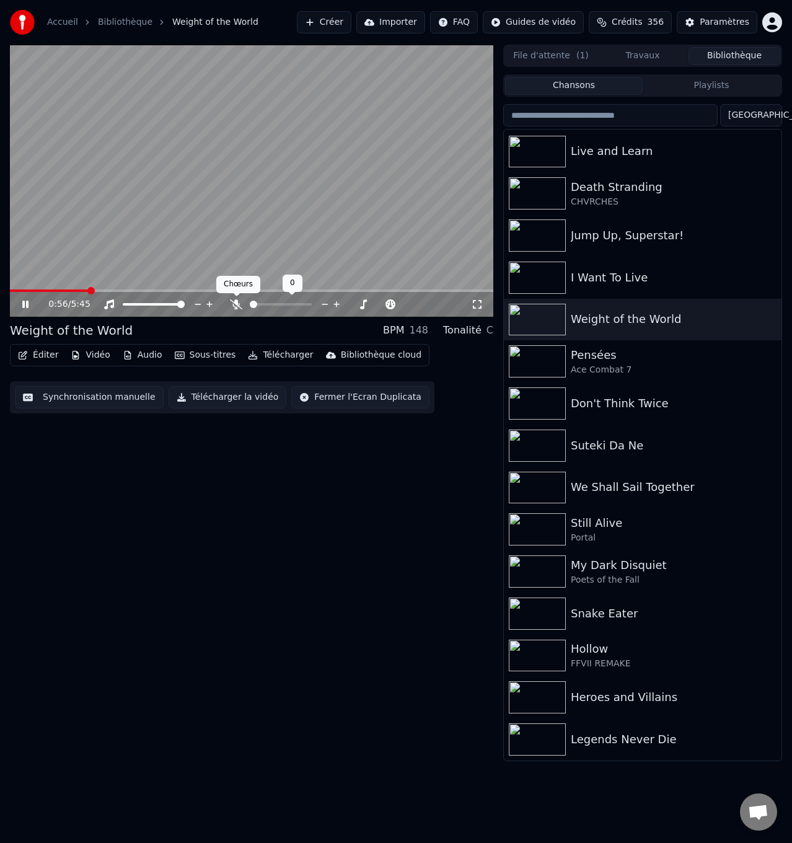
click at [232, 303] on icon at bounding box center [236, 304] width 12 height 10
click at [237, 302] on icon at bounding box center [236, 304] width 7 height 10
click at [237, 302] on icon at bounding box center [236, 304] width 12 height 10
click at [236, 304] on icon at bounding box center [236, 304] width 7 height 10
click at [237, 301] on icon at bounding box center [236, 304] width 12 height 10
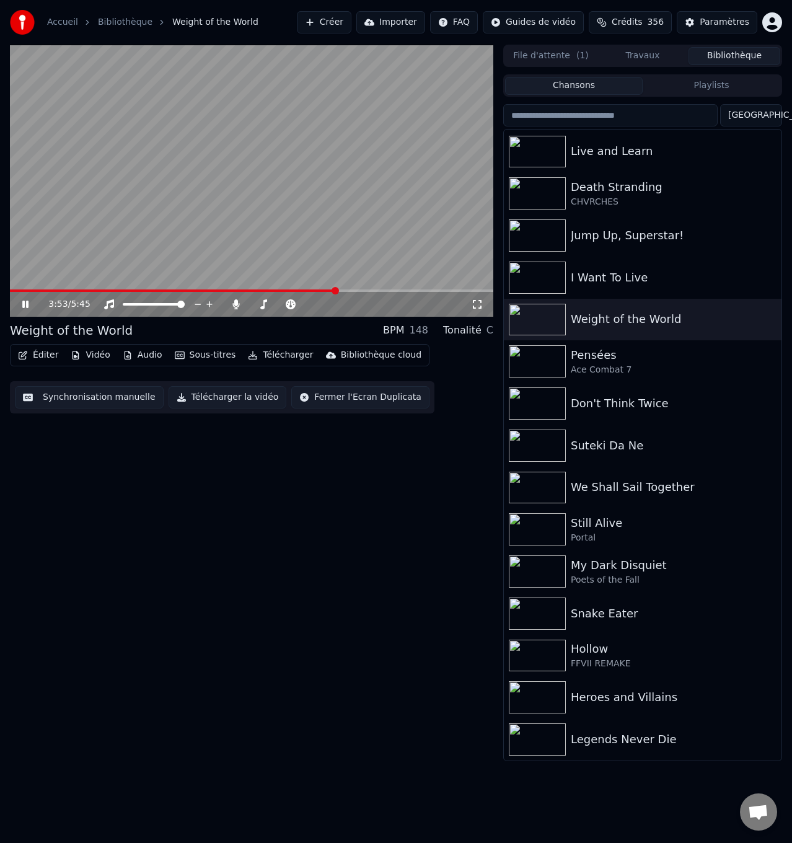
click at [20, 306] on icon at bounding box center [34, 304] width 29 height 10
